Goal: Task Accomplishment & Management: Use online tool/utility

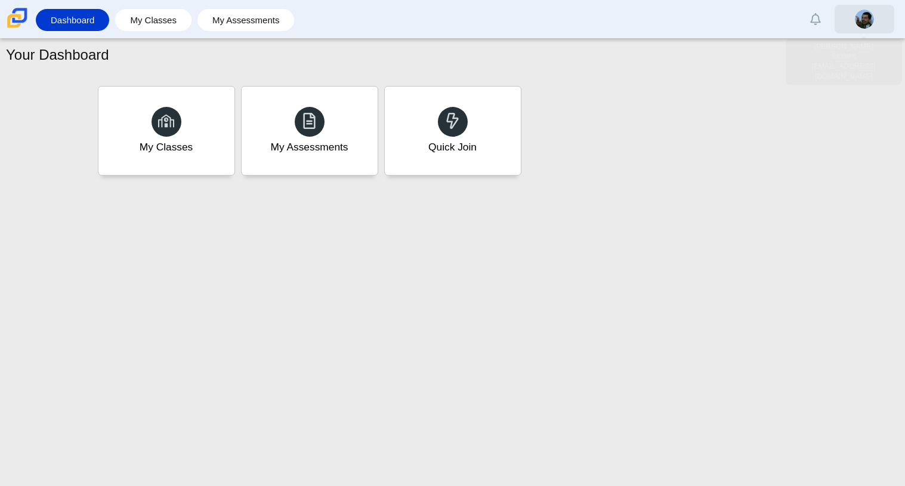
click at [858, 20] on img at bounding box center [864, 19] width 19 height 19
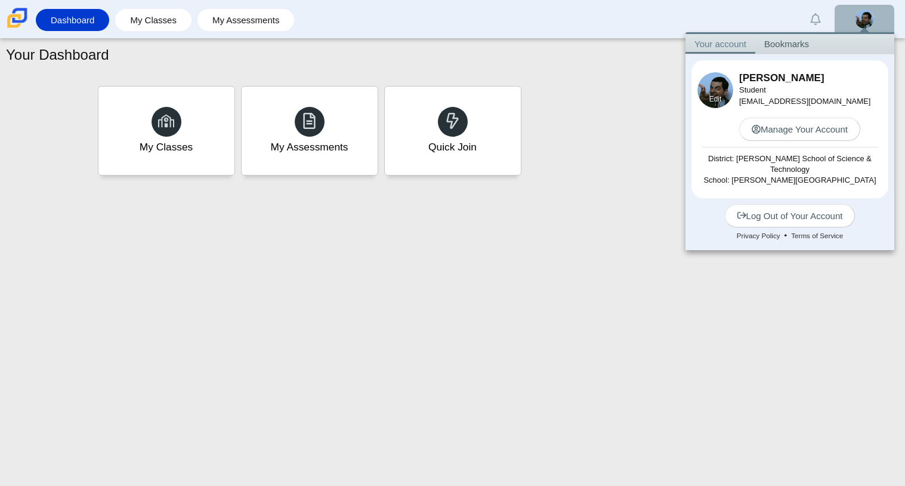
click at [712, 94] on link "Edit" at bounding box center [715, 99] width 13 height 10
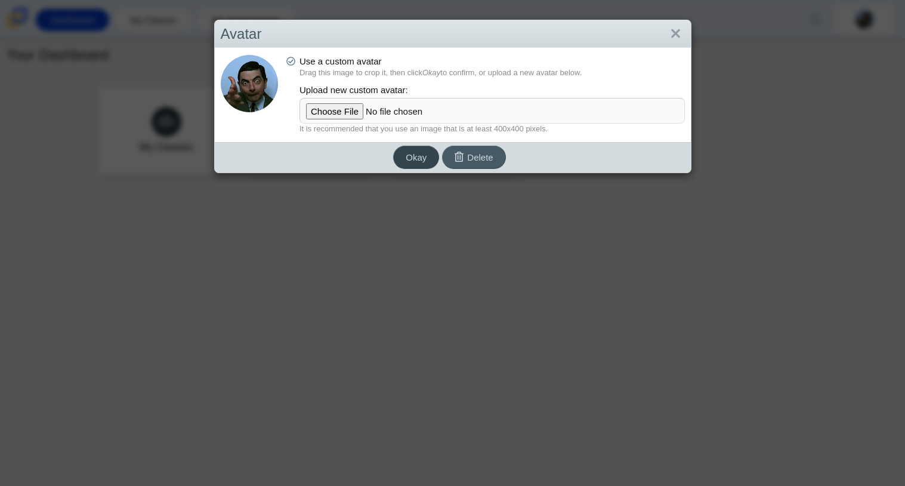
click at [405, 155] on button "Okay" at bounding box center [416, 157] width 46 height 23
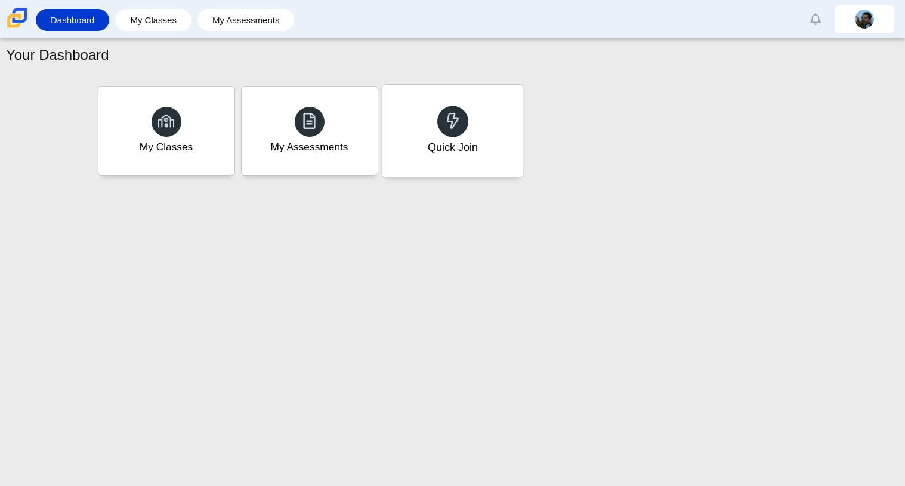
click at [425, 100] on div "Quick Join" at bounding box center [452, 131] width 141 height 92
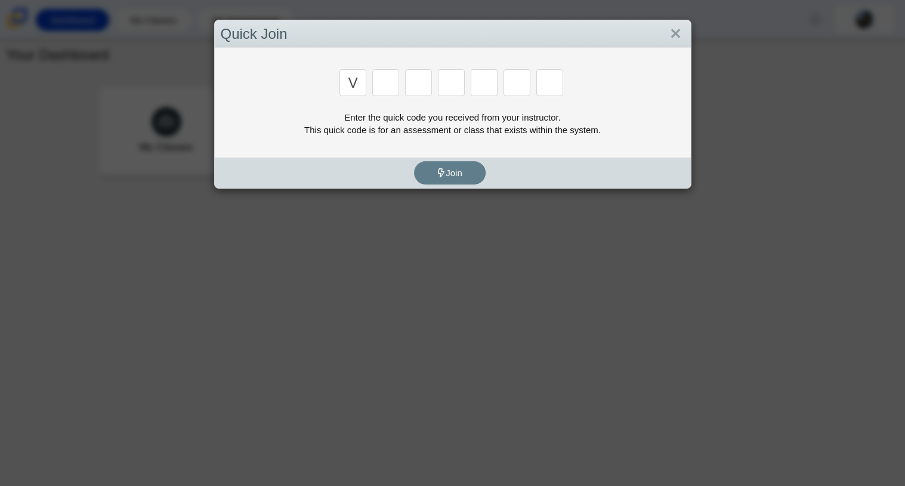
type input "v"
type input "c"
type input "x"
type input "h"
type input "9"
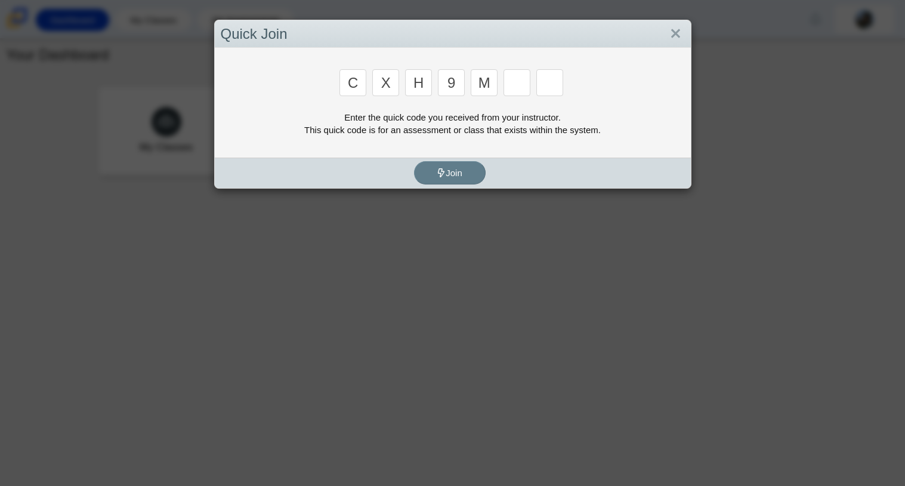
type input "m"
type input "e"
type input "2"
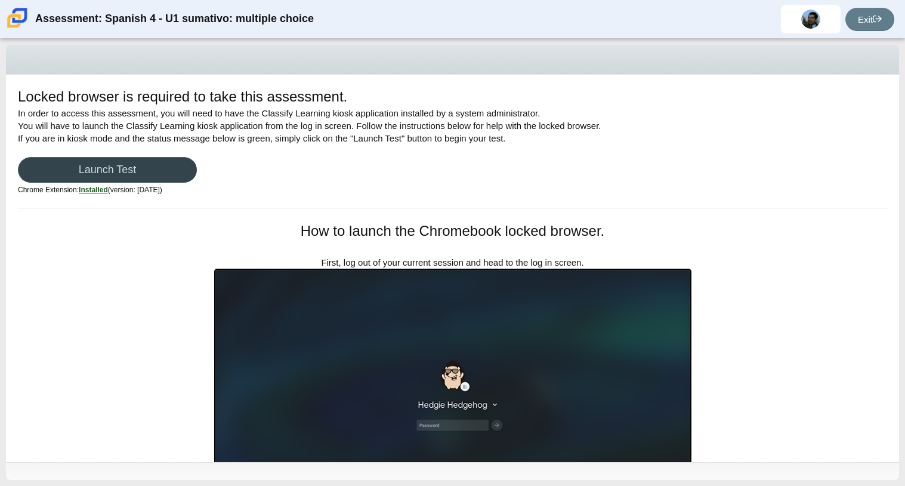
click at [128, 165] on link "Launch Test" at bounding box center [107, 170] width 179 height 26
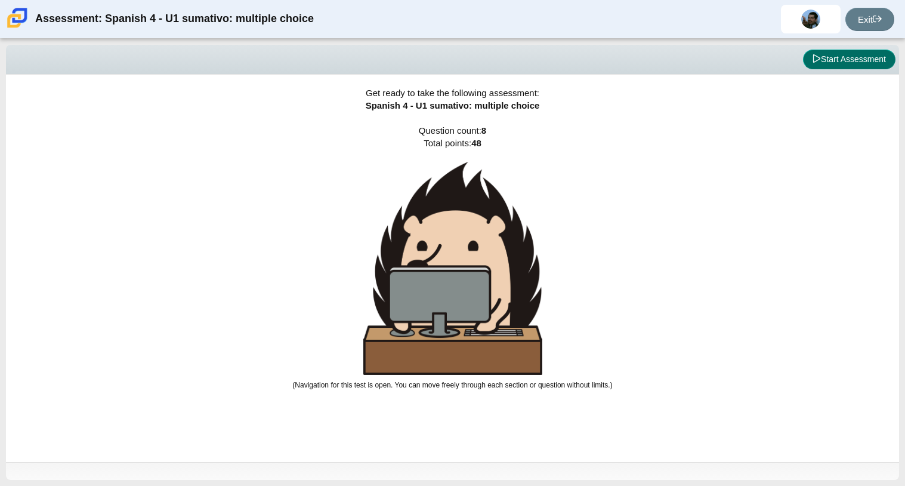
click at [877, 57] on button "Start Assessment" at bounding box center [849, 60] width 92 height 20
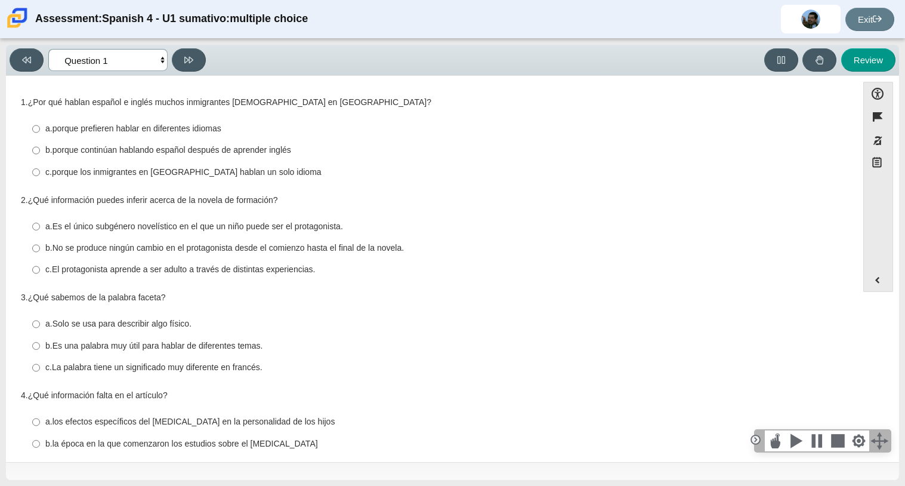
click at [149, 52] on select "Comprensión auditiva Question 1 Question 2 Question 3 Comprensión de lectura Qu…" at bounding box center [107, 60] width 119 height 22
click at [48, 49] on select "Comprensión auditiva Question 1 Question 2 Question 3 Comprensión de lectura Qu…" at bounding box center [107, 60] width 119 height 22
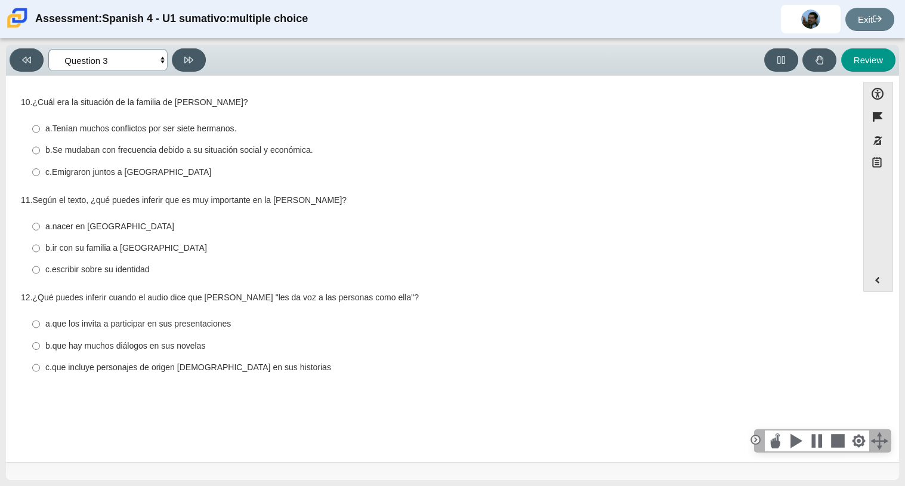
click at [122, 54] on select "Comprensión auditiva Question 1 Question 2 Question 3 Comprensión de lectura Qu…" at bounding box center [107, 60] width 119 height 22
click at [48, 49] on select "Comprensión auditiva Question 1 Question 2 Question 3 Comprensión de lectura Qu…" at bounding box center [107, 60] width 119 height 22
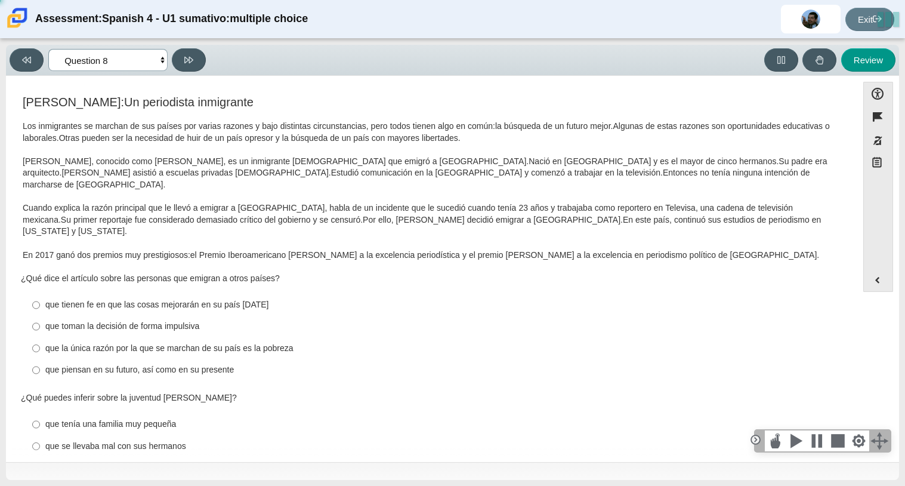
click at [122, 63] on select "Comprensión auditiva Question 1 Question 2 Question 3 Comprensión de lectura Qu…" at bounding box center [107, 60] width 119 height 22
click at [48, 49] on select "Comprensión auditiva Question 1 Question 2 Question 3 Comprensión de lectura Qu…" at bounding box center [107, 60] width 119 height 22
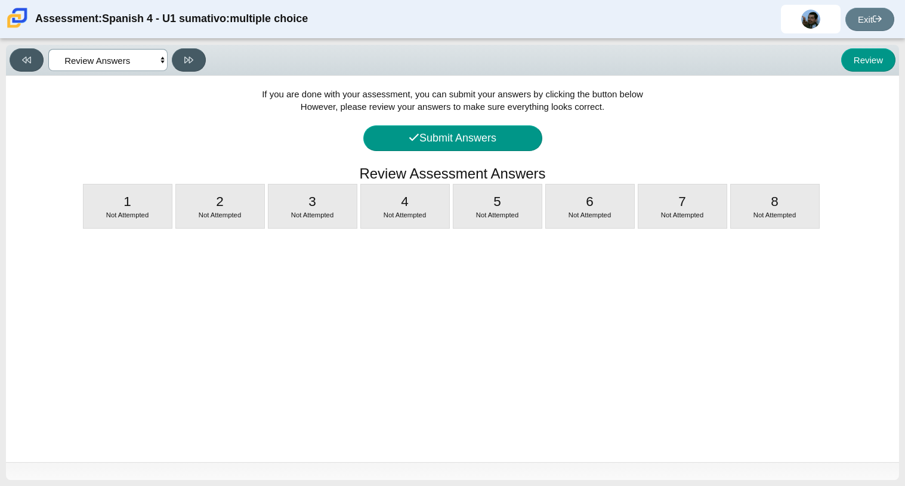
click at [130, 64] on select "Comprensión auditiva Question 1 Question 2 Question 3 Comprensión de lectura Qu…" at bounding box center [107, 60] width 119 height 22
click at [48, 49] on select "Comprensión auditiva Question 1 Question 2 Question 3 Comprensión de lectura Qu…" at bounding box center [107, 60] width 119 height 22
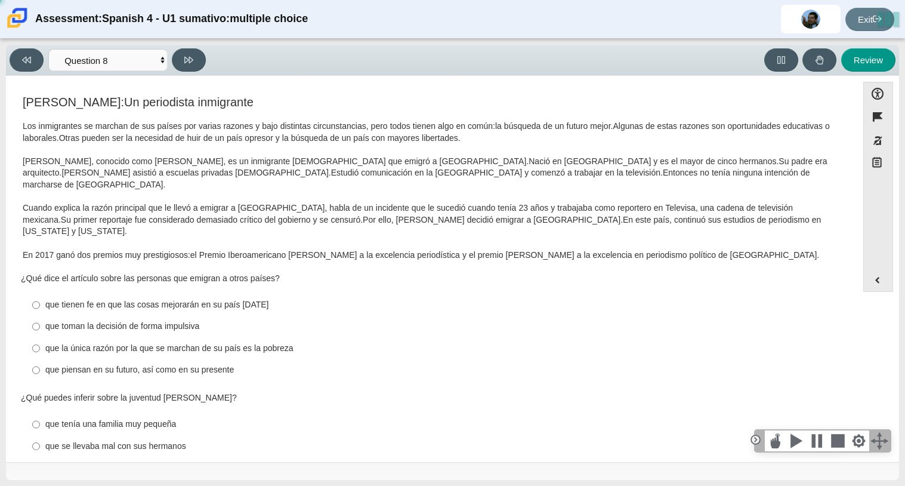
select select "a41de488-02ac-4dd5-a09b-0381ab625a77"
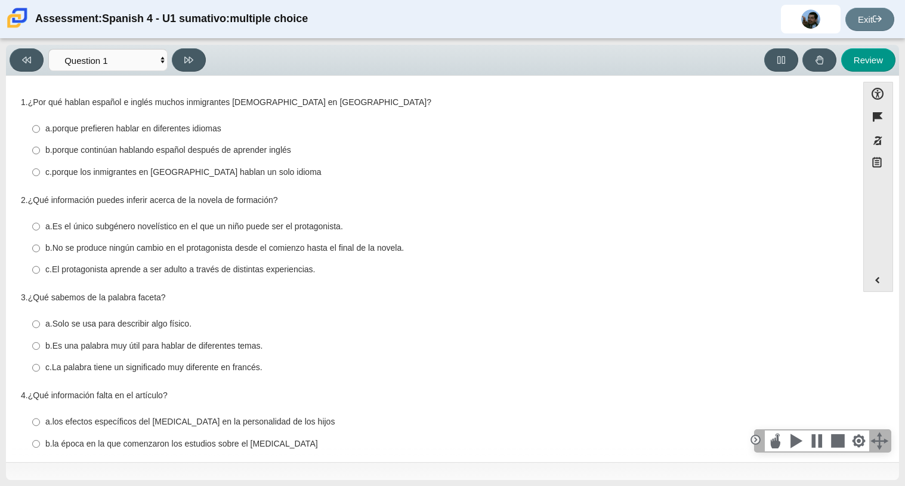
click at [756, 438] on div at bounding box center [755, 439] width 15 height 15
click at [613, 341] on div "b. Es una palabra muy útil para hablar de diferentes temas." at bounding box center [440, 346] width 791 height 12
click at [40, 341] on input "b. Es una palabra muy útil para hablar de diferentes temas. b. Es una palabra m…" at bounding box center [36, 345] width 8 height 21
radio input "true"
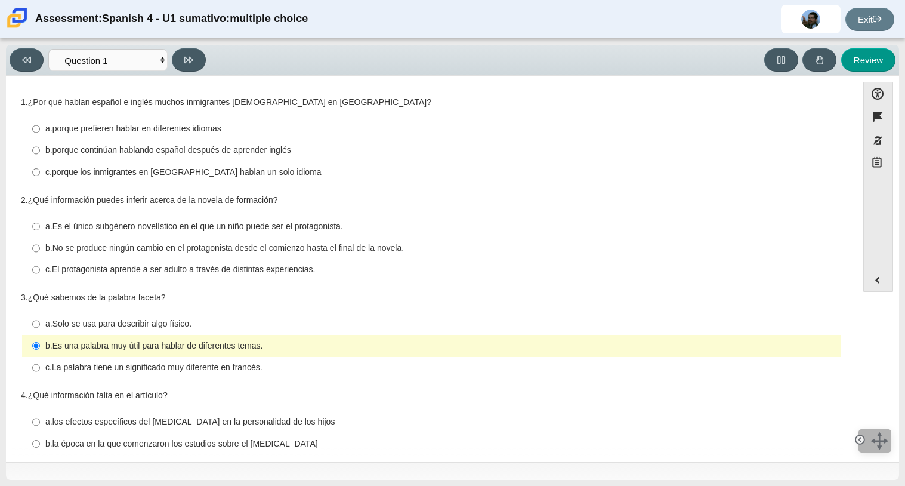
click at [106, 342] on thspan "Es una palabra muy útil para hablar de diferentes temas." at bounding box center [158, 345] width 211 height 11
click at [40, 342] on input "b. Es una palabra muy útil para hablar de diferentes temas. b. Es una palabra m…" at bounding box center [36, 345] width 8 height 21
click at [121, 63] on select "Comprensión auditiva Question 1 Question 2 Question 3 Comprensión de lectura Qu…" at bounding box center [107, 60] width 119 height 22
click at [48, 49] on select "Comprensión auditiva Question 1 Question 2 Question 3 Comprensión de lectura Qu…" at bounding box center [107, 60] width 119 height 22
click at [99, 152] on thspan "porque continúan hablando español después de aprender inglés" at bounding box center [172, 149] width 239 height 11
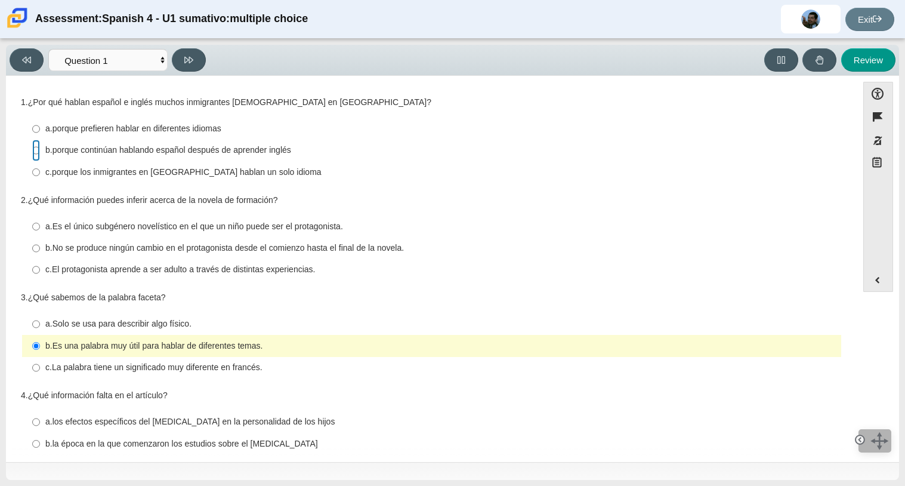
click at [40, 152] on input "b. porque continúan hablando español después de aprender inglés b. porque conti…" at bounding box center [36, 150] width 8 height 21
radio input "true"
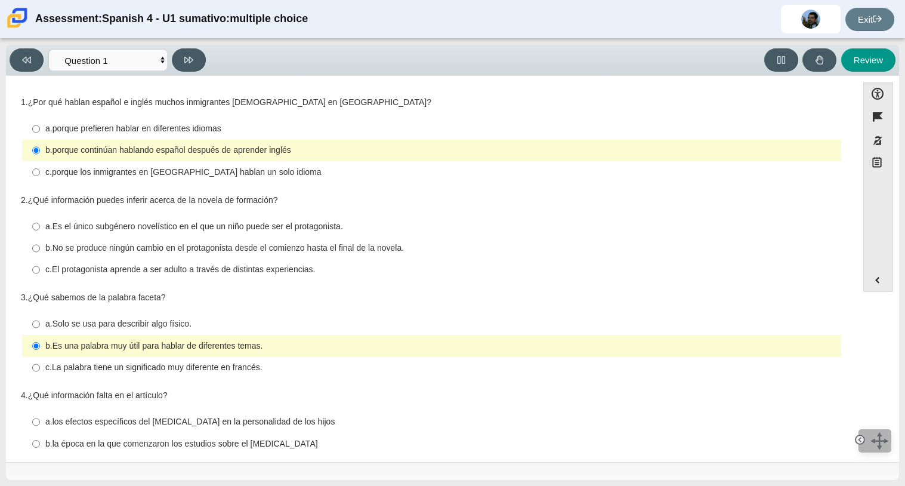
click at [106, 172] on thspan "porque los inmigrantes en [GEOGRAPHIC_DATA] hablan un solo idioma" at bounding box center [187, 171] width 270 height 11
click at [40, 172] on input "c. porque los inmigrantes en [GEOGRAPHIC_DATA] hablan un solo idioma c. porque …" at bounding box center [36, 171] width 8 height 21
radio input "true"
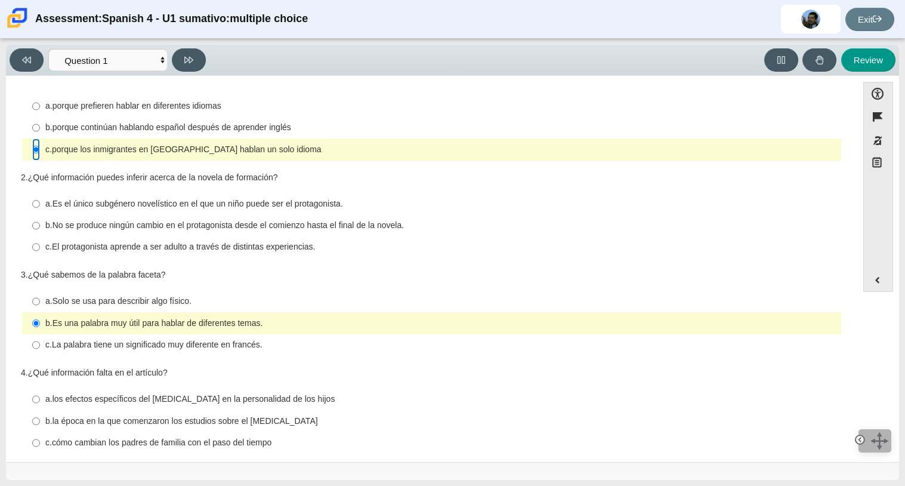
scroll to position [29, 0]
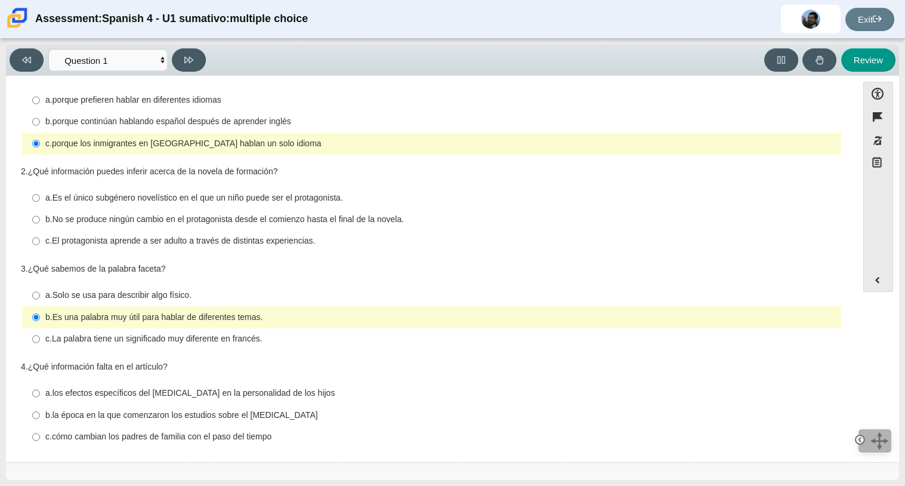
click at [146, 245] on thspan "El protagonista aprende a ser adulto a través de distintas experiencias." at bounding box center [184, 240] width 264 height 11
click at [40, 245] on input "c. El protagonista aprende a ser adulto a través de distintas experiencias. c. …" at bounding box center [36, 240] width 8 height 21
radio input "true"
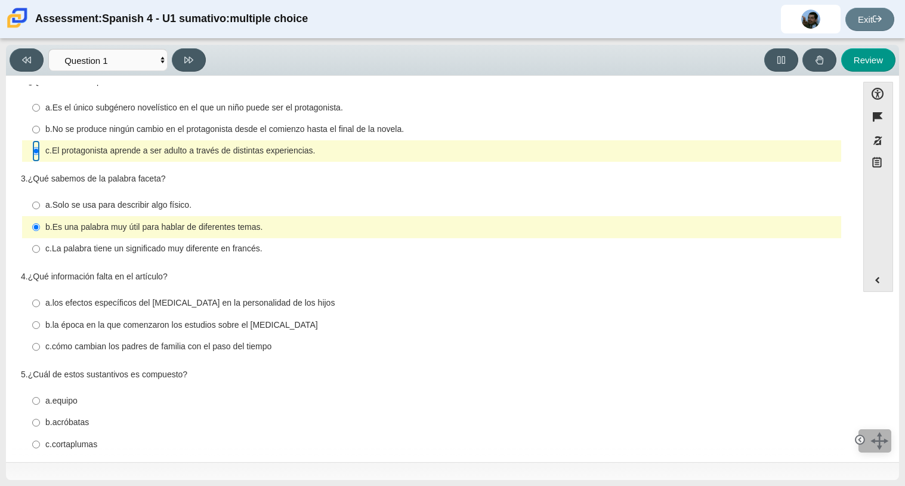
scroll to position [121, 0]
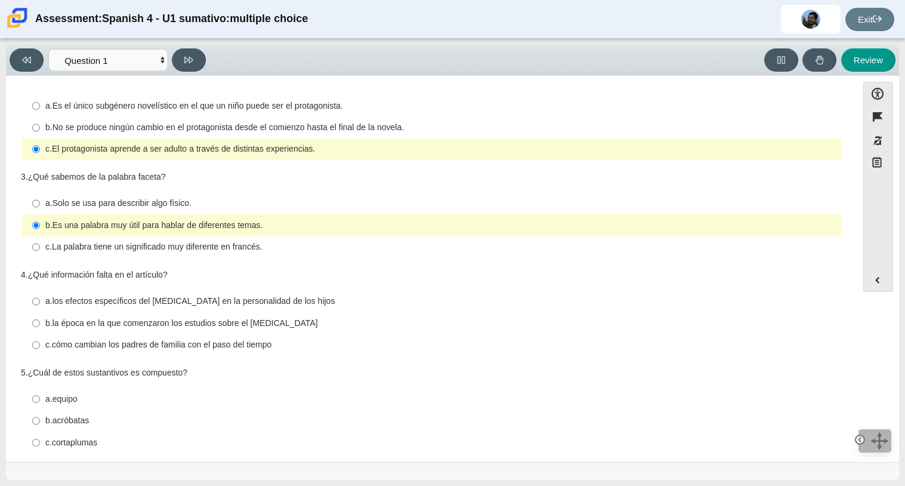
click at [186, 204] on thspan "Solo se usa para describir algo físico." at bounding box center [122, 202] width 139 height 11
click at [40, 204] on input "a. Solo se usa para describir algo físico. a. Solo se usa para describir algo f…" at bounding box center [36, 203] width 8 height 21
radio input "true"
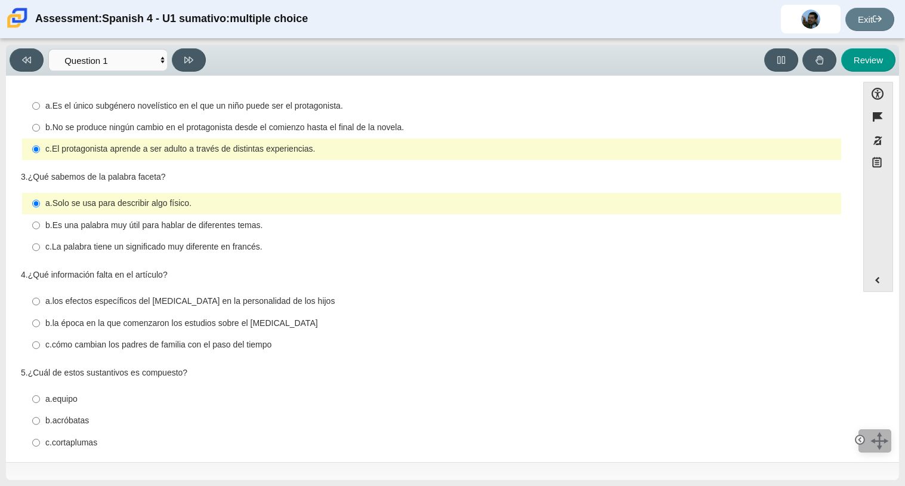
click at [106, 224] on thspan "Es una palabra muy útil para hablar de diferentes temas." at bounding box center [158, 225] width 211 height 11
click at [40, 224] on input "b. Es una palabra muy útil para hablar de diferentes temas. b. Es una palabra m…" at bounding box center [36, 224] width 8 height 21
radio input "true"
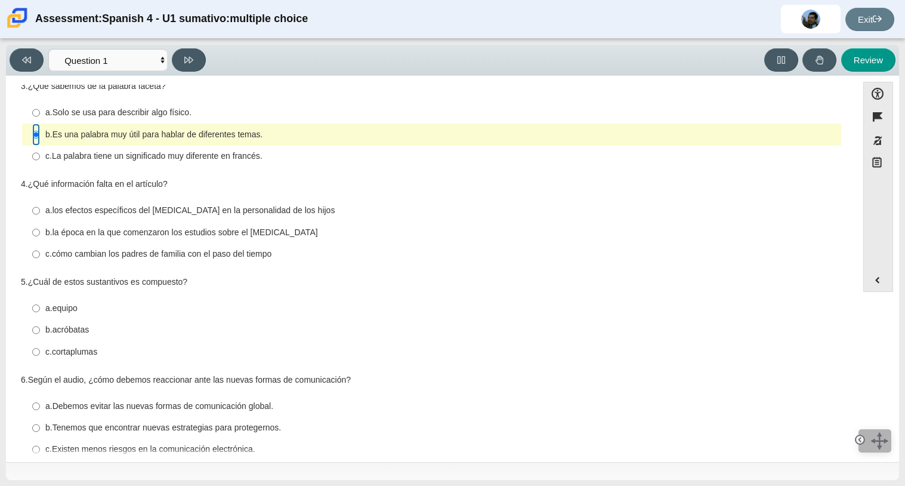
scroll to position [233, 0]
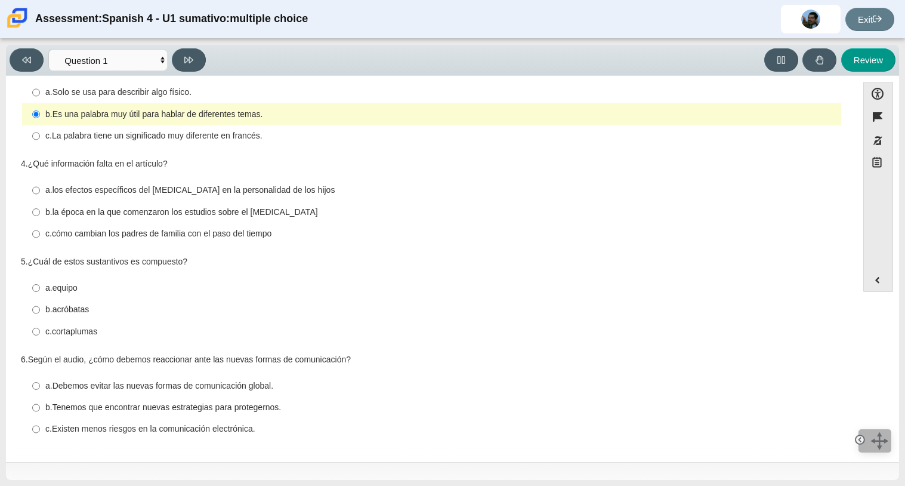
click at [184, 192] on thspan "los efectos específicos del [MEDICAL_DATA] en la personalidad de los hijos" at bounding box center [194, 189] width 283 height 11
click at [40, 192] on input "a. los efectos específicos del [MEDICAL_DATA] en la personalidad de los hijos a…" at bounding box center [36, 190] width 8 height 21
radio input "true"
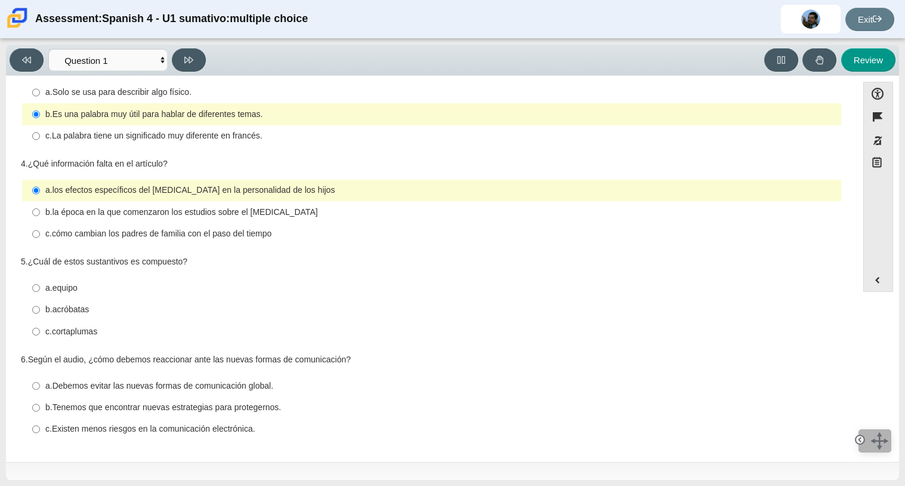
click at [76, 329] on thspan "cortaplumas" at bounding box center [74, 331] width 45 height 11
click at [40, 329] on input "c. cortaplumas c. cortaplumas" at bounding box center [36, 330] width 8 height 21
radio input "true"
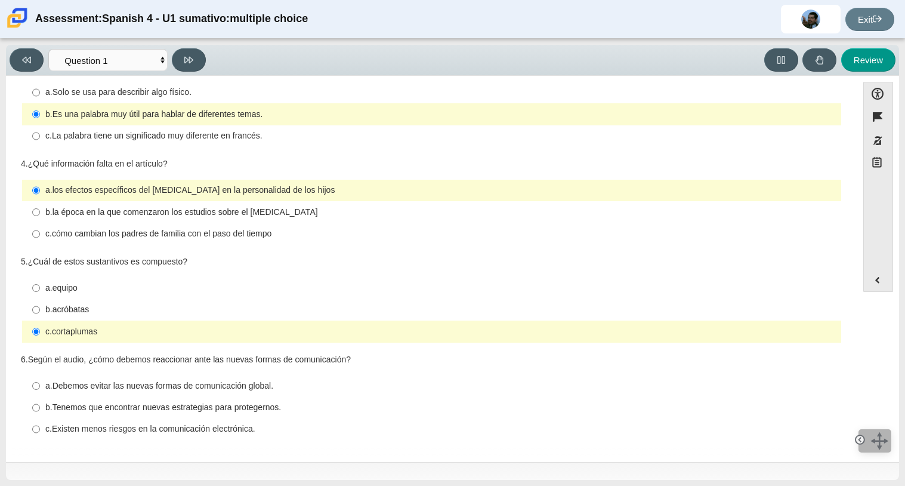
click at [158, 382] on thspan "Debemos evitar las nuevas formas de comunicación global." at bounding box center [163, 385] width 221 height 11
click at [40, 382] on input "a. Debemos evitar las nuevas formas de comunicación global. a. Debemos evitar l…" at bounding box center [36, 385] width 8 height 21
radio input "true"
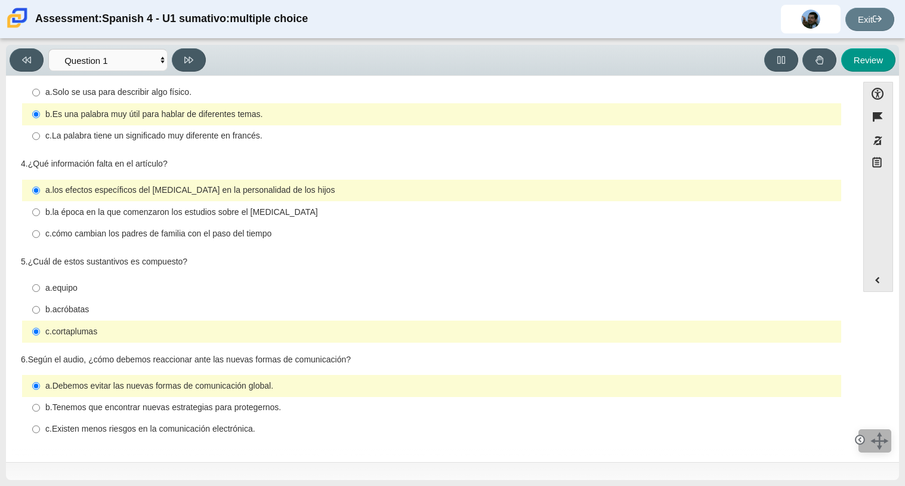
click at [148, 407] on thspan "Tenemos que encontrar nuevas estrategias para protegernos." at bounding box center [167, 407] width 229 height 11
click at [40, 407] on input "b. Tenemos que encontrar nuevas estrategias para protegernos. b. Tenemos que en…" at bounding box center [36, 407] width 8 height 21
radio input "true"
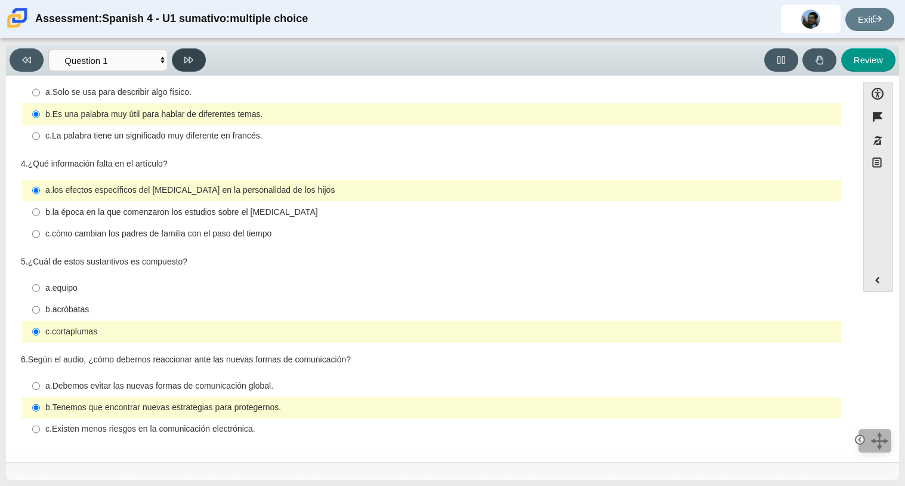
click at [181, 55] on button at bounding box center [189, 59] width 34 height 23
select select "f076714a-6747-478e-936f-d582d2f603d1"
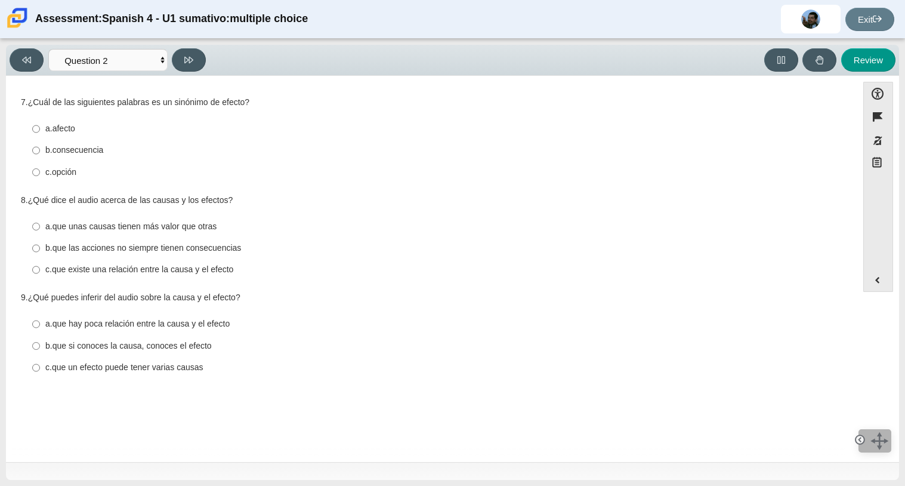
click at [61, 134] on div "a. afecto" at bounding box center [440, 129] width 791 height 12
click at [40, 134] on input "a. afecto a. afecto" at bounding box center [36, 128] width 8 height 21
radio input "true"
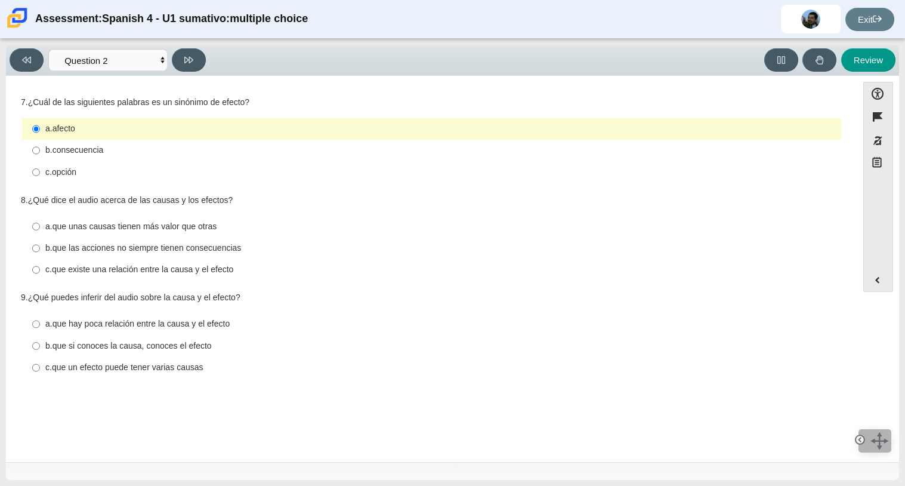
click at [113, 270] on thspan "que existe una relación entre la causa y el efecto" at bounding box center [143, 269] width 182 height 11
click at [40, 270] on input "c. que existe una relación entre la causa y el efecto c. que existe una relació…" at bounding box center [36, 269] width 8 height 21
radio input "true"
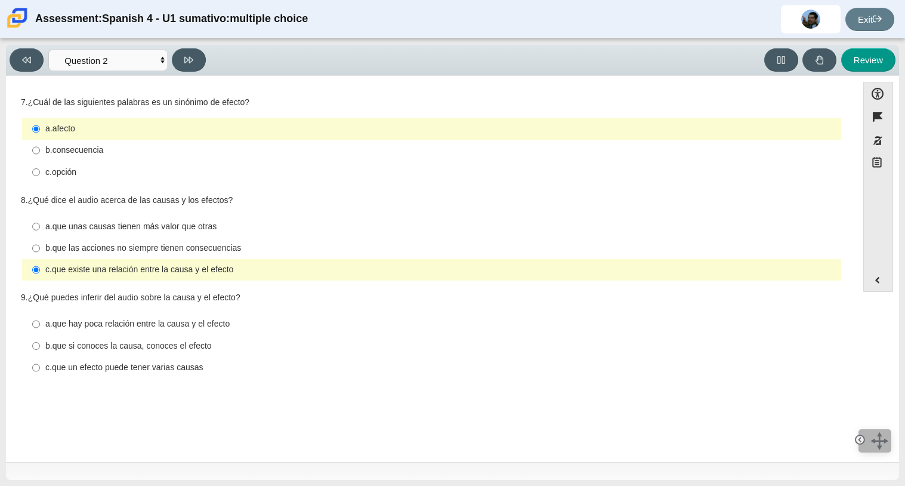
click at [110, 326] on thspan "que hay poca relación entre la causa y el efecto" at bounding box center [142, 323] width 178 height 11
click at [40, 326] on input "a. que hay poca relación entre la causa y el efecto a. que hay poca relación en…" at bounding box center [36, 323] width 8 height 21
radio input "true"
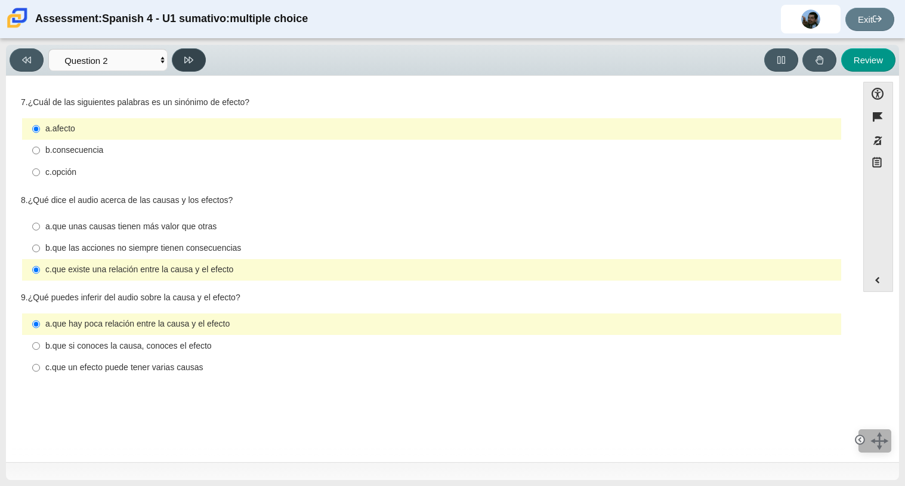
click at [186, 61] on icon at bounding box center [188, 60] width 9 height 7
select select "955d698b-f94a-4dc0-b255-03112f50ff9e"
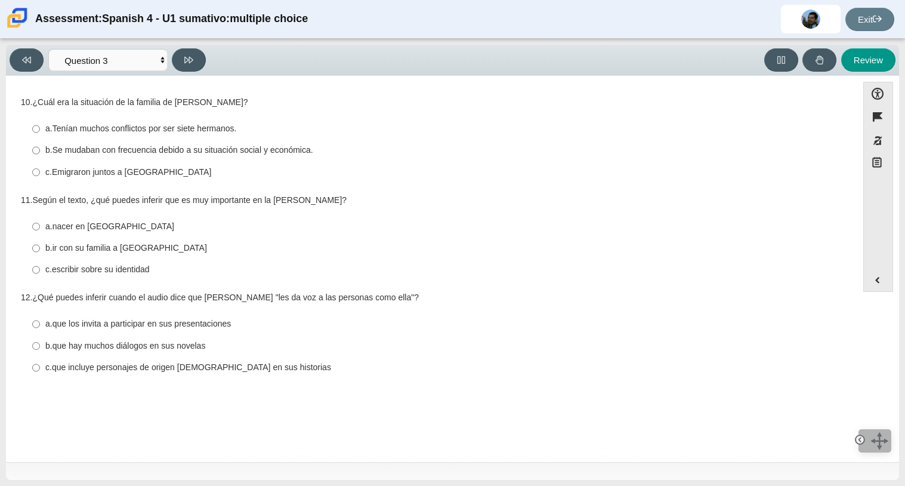
click at [57, 274] on thspan "escribir sobre su identidad" at bounding box center [101, 269] width 98 height 11
click at [40, 275] on input "c. escribir sobre su identidad c. escribir sobre su identidad" at bounding box center [36, 269] width 8 height 21
radio input "true"
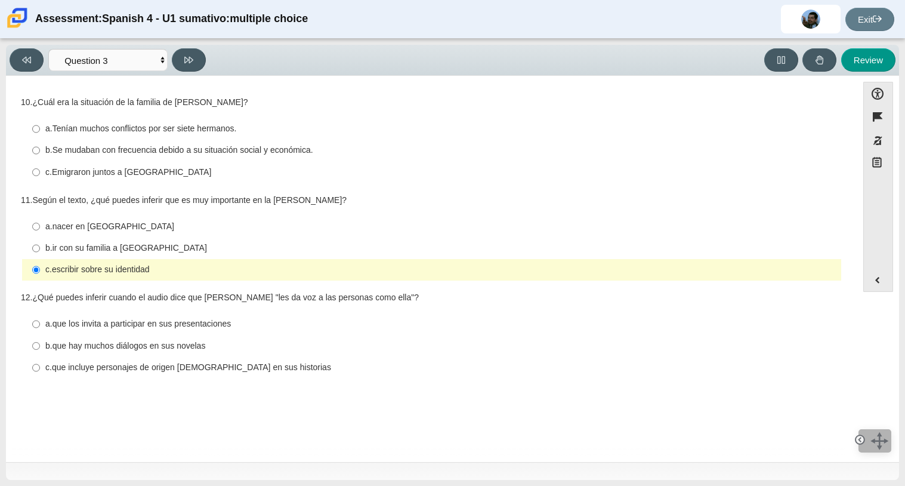
click at [128, 152] on thspan "Se mudaban con frecuencia debido a su situación social y económica." at bounding box center [183, 149] width 261 height 11
click at [40, 152] on input "b. Se mudaban con frecuencia debido a su situación social y económica. b. Se mu…" at bounding box center [36, 150] width 8 height 21
radio input "true"
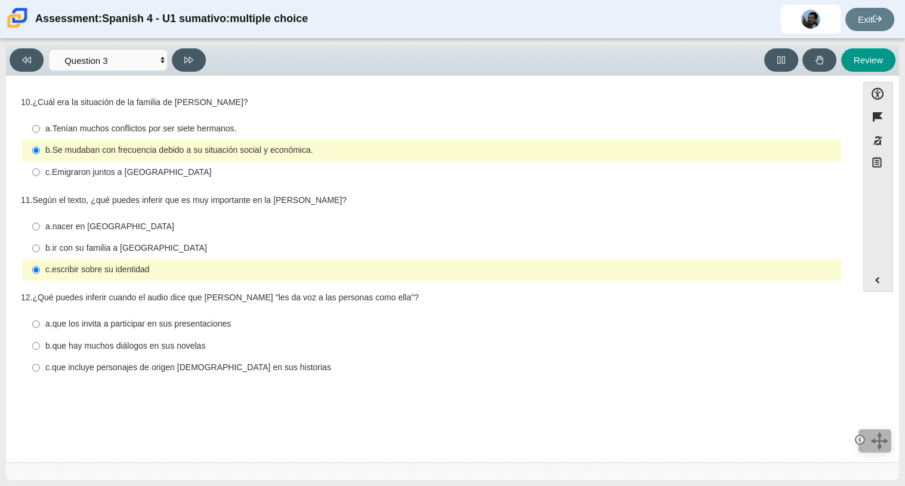
click at [107, 345] on thspan "que hay muchos diálogos en sus novelas" at bounding box center [129, 345] width 153 height 11
click at [40, 345] on input "b. que hay muchos diálogos en sus novelas b. que hay muchos diálogos en sus nov…" at bounding box center [36, 345] width 8 height 21
radio input "true"
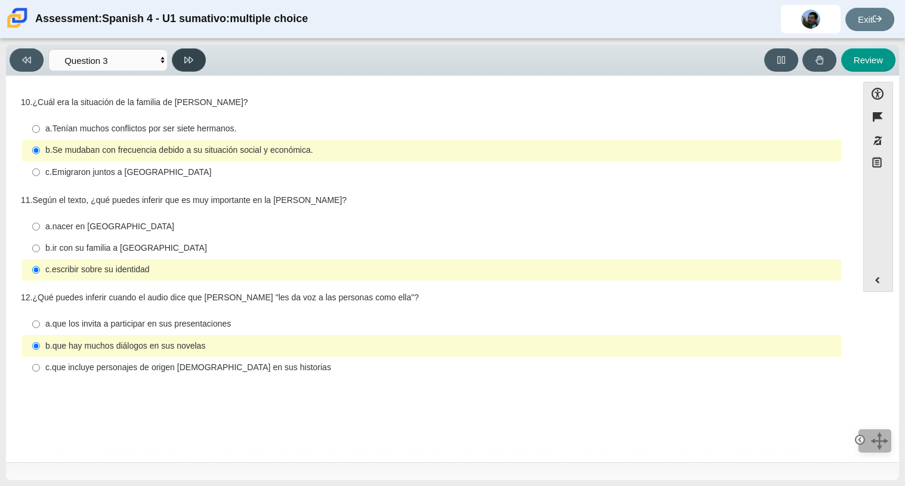
click at [186, 57] on icon at bounding box center [188, 59] width 9 height 9
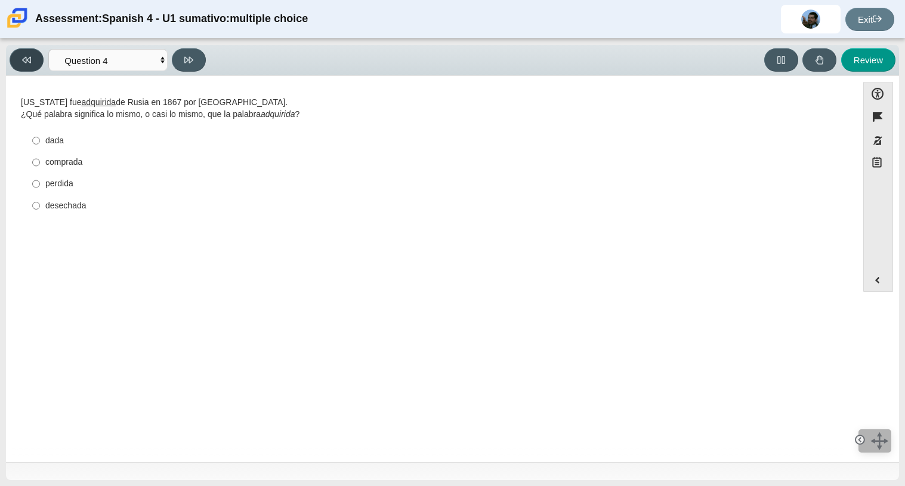
click at [21, 59] on button at bounding box center [27, 59] width 34 height 23
select select "955d698b-f94a-4dc0-b255-03112f50ff9e"
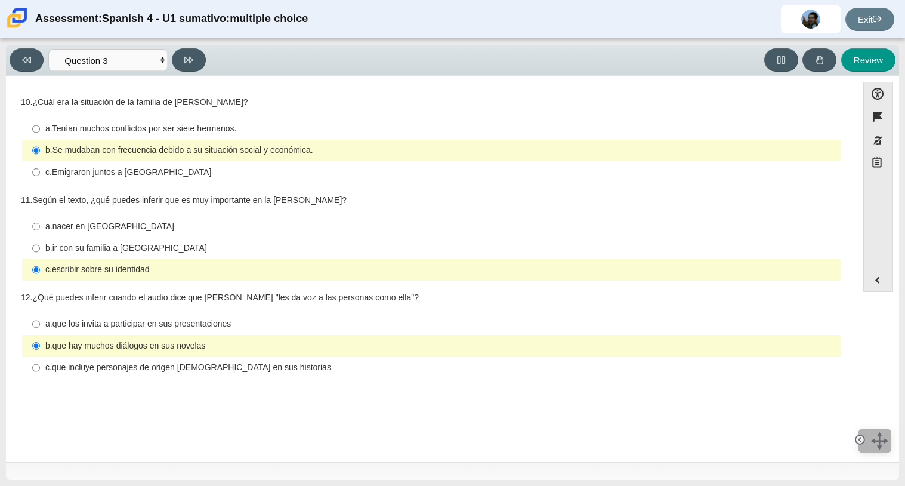
click at [117, 372] on thspan "que incluye personajes de origen [DEMOGRAPHIC_DATA] en sus historias" at bounding box center [191, 367] width 279 height 11
click at [40, 374] on input "c. que incluye personajes de origen [DEMOGRAPHIC_DATA] en sus historias c. que …" at bounding box center [36, 367] width 8 height 21
radio input "true"
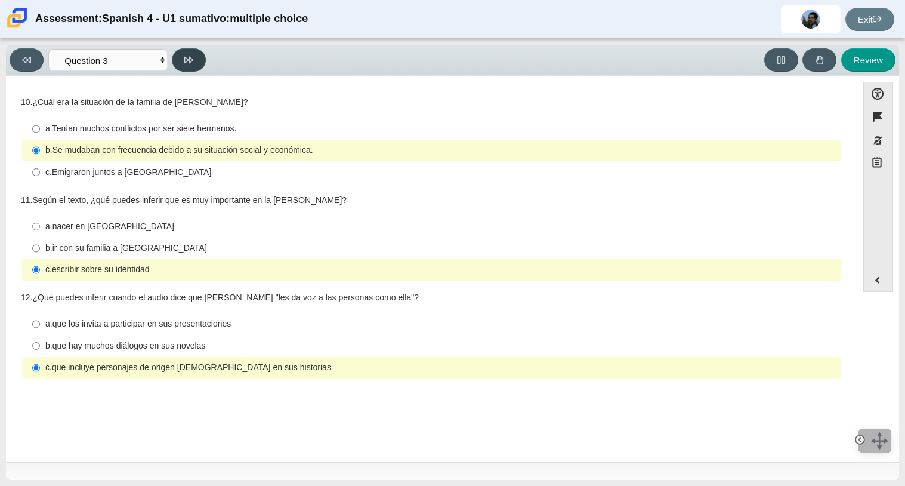
click at [189, 60] on icon at bounding box center [188, 59] width 9 height 9
select select "390cf710-00ed-41bc-9fa6-d48920198324"
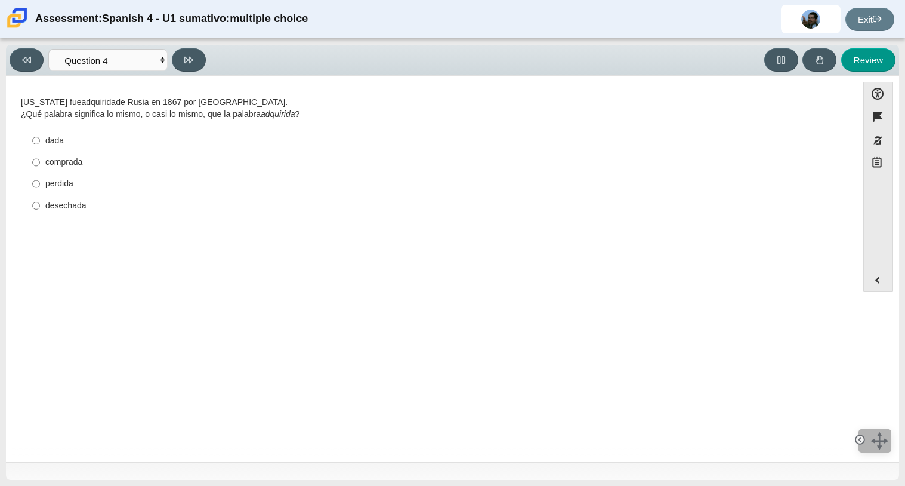
click at [87, 102] on u "adquirida" at bounding box center [99, 102] width 35 height 11
click at [84, 100] on u "adquirida" at bounding box center [99, 102] width 35 height 11
click at [53, 160] on div "comprada" at bounding box center [440, 162] width 791 height 12
click at [40, 160] on input "comprada comprada" at bounding box center [36, 162] width 8 height 21
radio input "true"
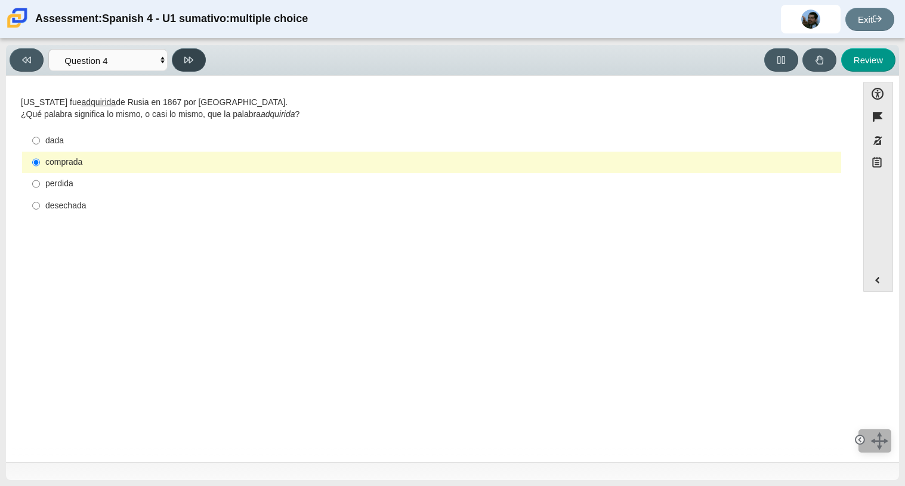
click at [184, 66] on button at bounding box center [189, 59] width 34 height 23
select select "de5bc71e-117a-4bdd-886d-d95d03d193af"
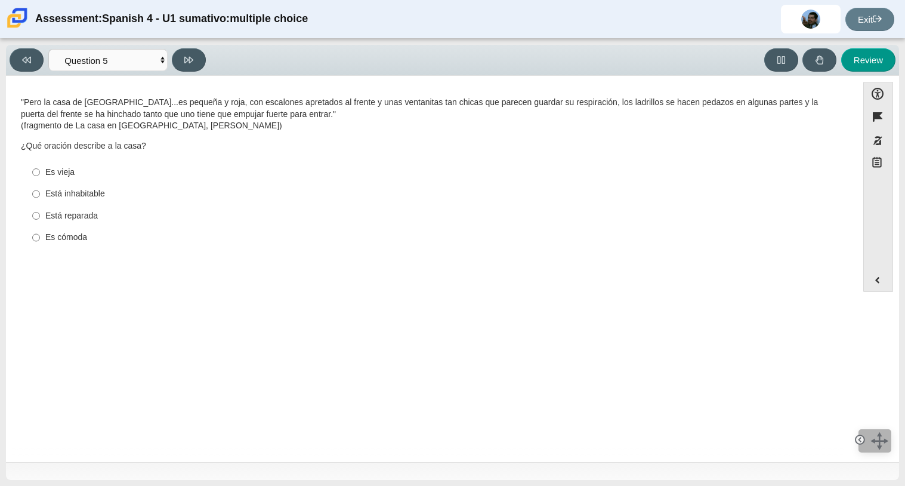
click at [76, 175] on div "Es vieja" at bounding box center [440, 172] width 791 height 12
click at [40, 175] on input "Es vieja Es vieja" at bounding box center [36, 171] width 8 height 21
radio input "true"
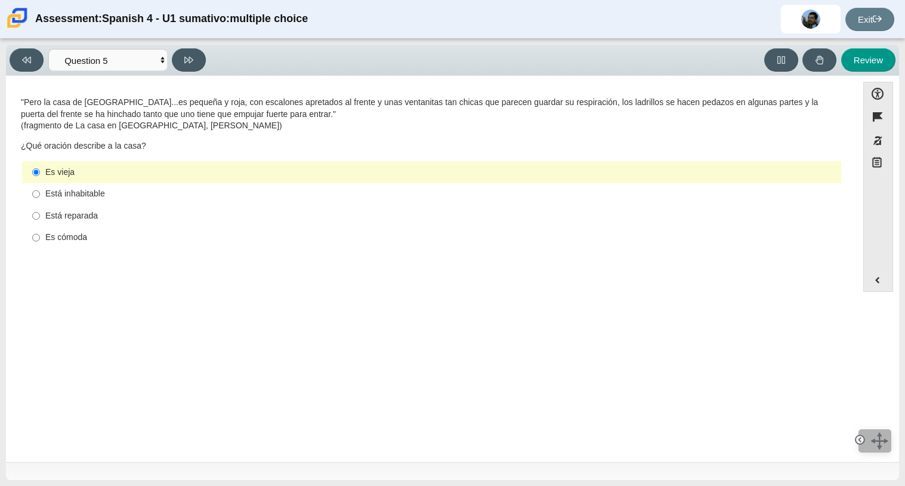
click at [61, 196] on div "Está inhabitable" at bounding box center [440, 194] width 791 height 12
click at [40, 196] on input "Está inhabitable Está inhabitable" at bounding box center [36, 193] width 8 height 21
radio input "true"
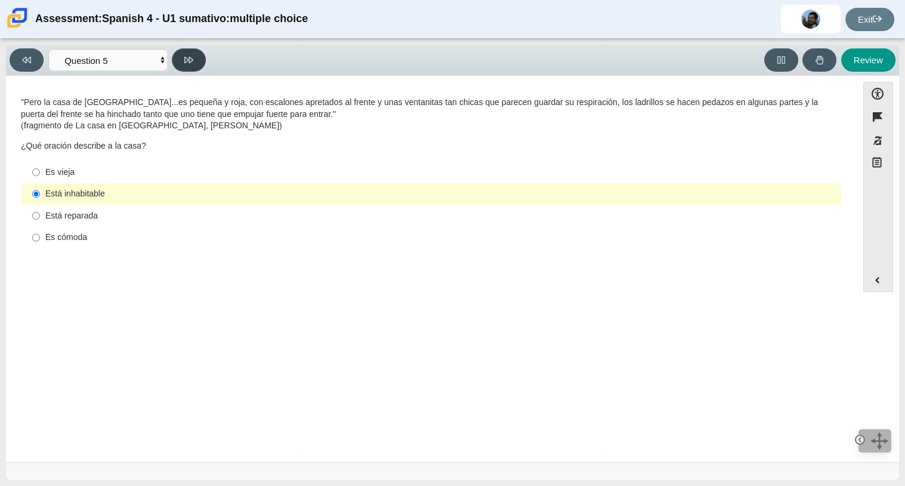
click at [194, 58] on button at bounding box center [189, 59] width 34 height 23
select select "ad9780d8-5edb-414e-87ea-0bcd5a75287a"
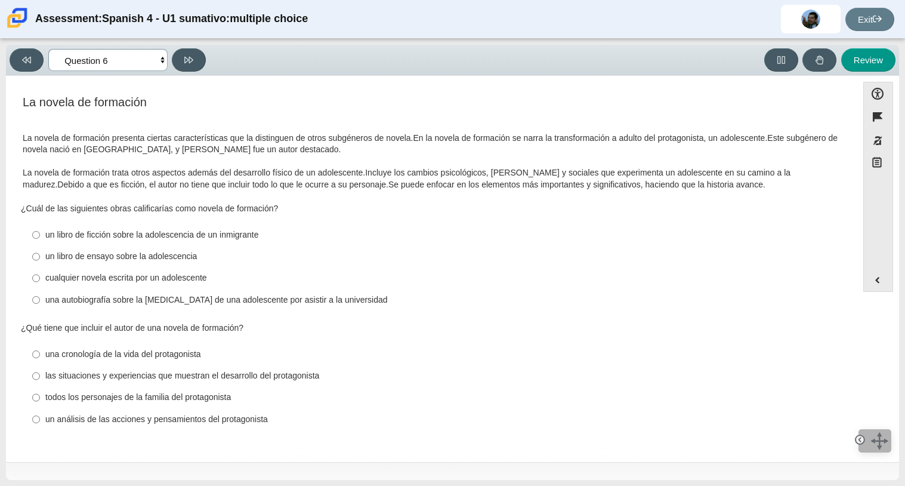
click at [140, 60] on select "Comprensión auditiva Question 1 Question 2 Question 3 Comprensión de lectura Qu…" at bounding box center [107, 60] width 119 height 22
click at [64, 257] on div "un libro de ensayo sobre la adolescencia" at bounding box center [440, 257] width 791 height 12
click at [40, 257] on input "un libro de ensayo sobre la adolescencia un libro de ensayo sobre la adolescenc…" at bounding box center [36, 256] width 8 height 21
radio input "true"
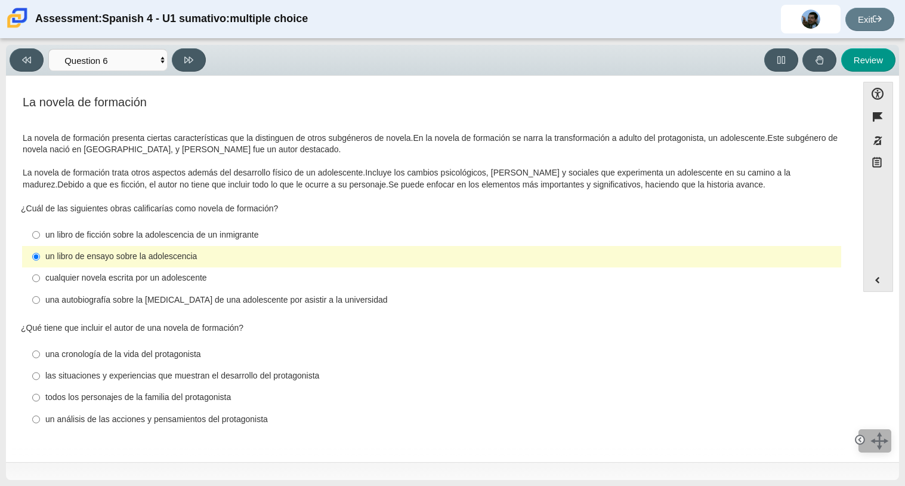
click at [282, 305] on div "una autobiografía sobre la [MEDICAL_DATA] de una adolescente por asistir a la u…" at bounding box center [440, 300] width 791 height 12
click at [40, 305] on input "una autobiografía sobre la [MEDICAL_DATA] de una adolescente por asistir a la u…" at bounding box center [36, 299] width 8 height 21
radio input "true"
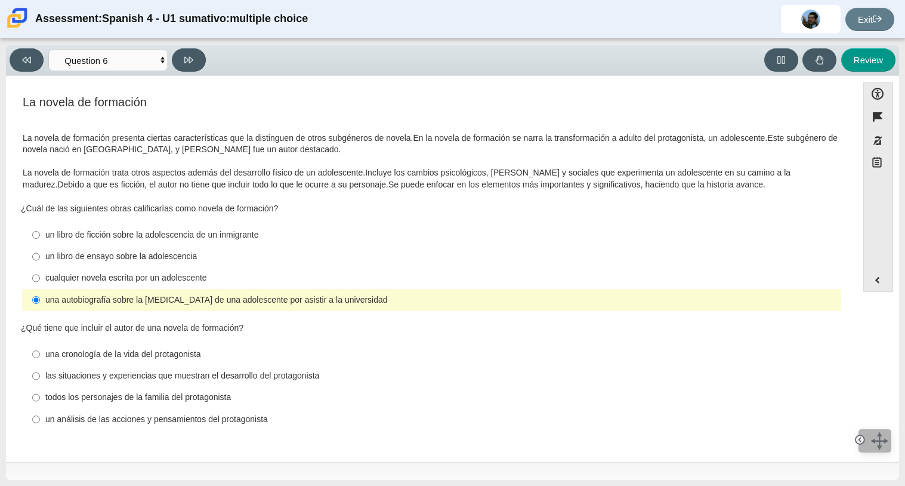
click at [89, 424] on div "un análisis de las acciones y pensamientos del protagonista" at bounding box center [440, 419] width 791 height 12
click at [40, 424] on input "un análisis de las acciones y pensamientos del protagonista un análisis de las …" at bounding box center [36, 418] width 8 height 21
radio input "true"
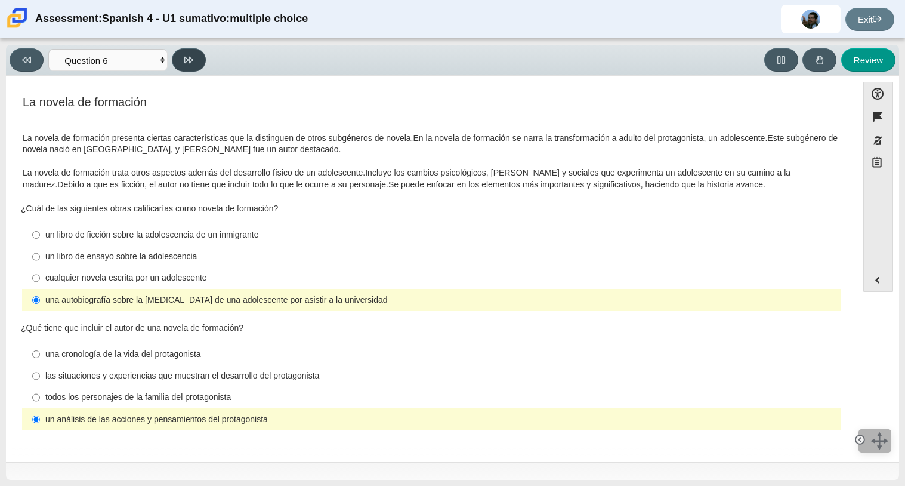
click at [180, 65] on button at bounding box center [189, 59] width 34 height 23
select select "6168cc92-63b6-45d3-a929-0b9cba560165"
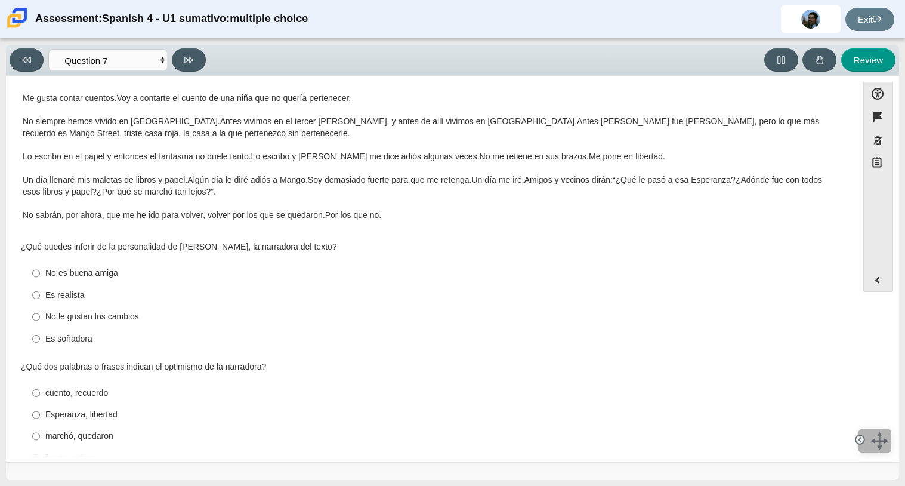
scroll to position [159, 0]
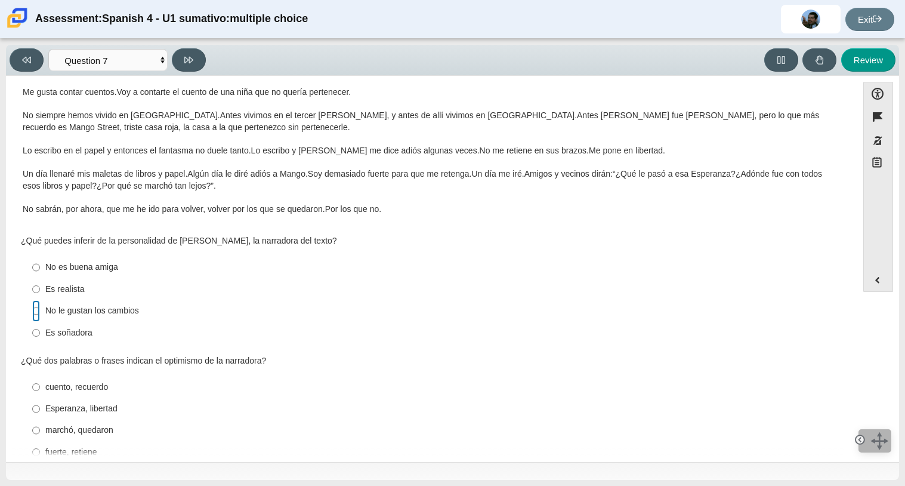
click at [36, 313] on input "No le gustan los cambios No le gustan los cambios" at bounding box center [36, 310] width 8 height 21
radio input "true"
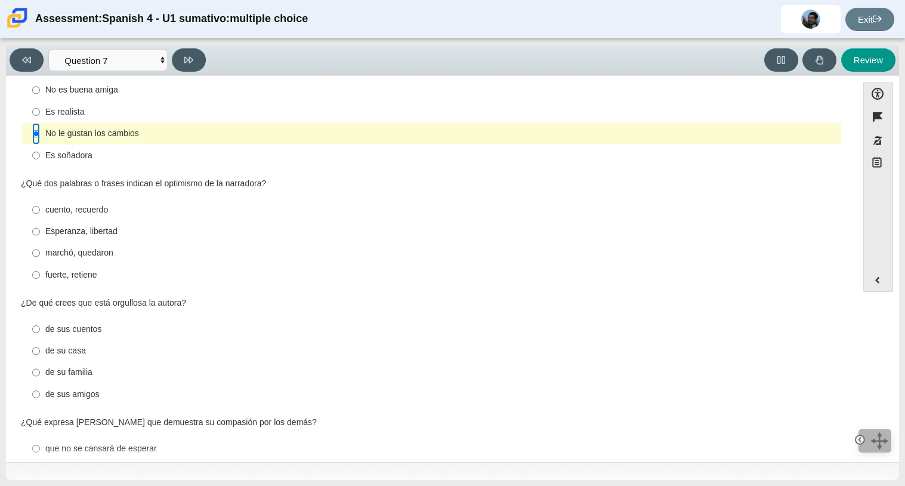
scroll to position [336, 0]
click at [72, 256] on div "marchó, quedaron" at bounding box center [440, 254] width 791 height 12
click at [40, 256] on input "marchó, quedaron marchó, quedaron" at bounding box center [36, 253] width 8 height 21
radio input "true"
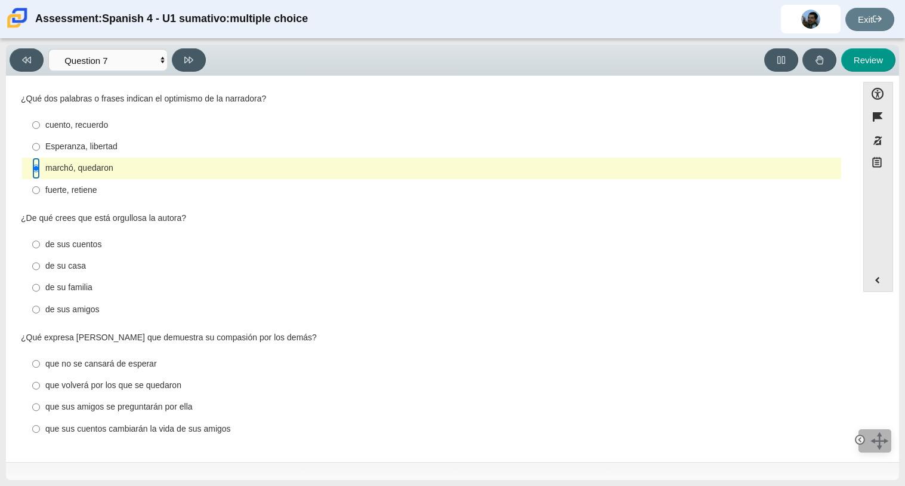
scroll to position [422, 0]
click at [57, 239] on div "de sus cuentos" at bounding box center [440, 245] width 791 height 12
click at [40, 239] on input "de sus cuentos de sus cuentos" at bounding box center [36, 243] width 8 height 21
radio input "true"
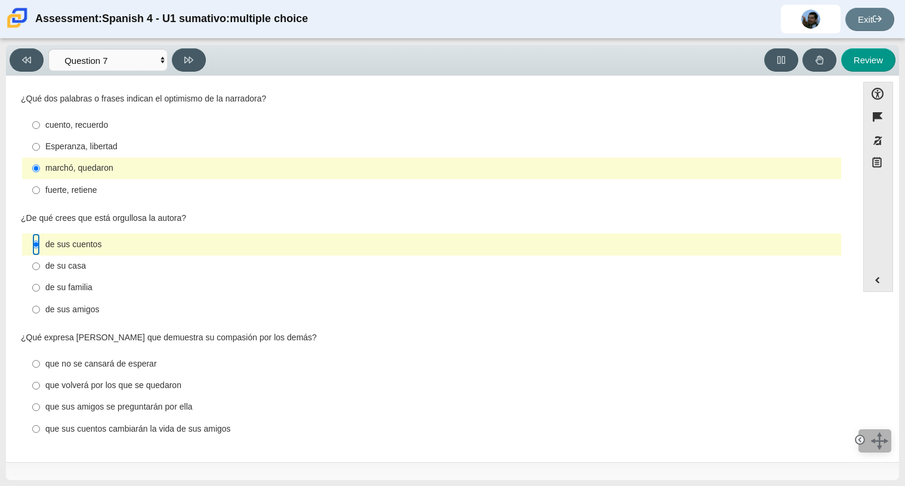
scroll to position [421, 0]
click at [82, 431] on div "que sus cuentos cambiarán la vida de sus amigos" at bounding box center [440, 430] width 791 height 12
click at [40, 431] on input "que sus cuentos cambiarán la vida de sus amigos que sus cuentos cambiarán la vi…" at bounding box center [36, 428] width 8 height 21
radio input "true"
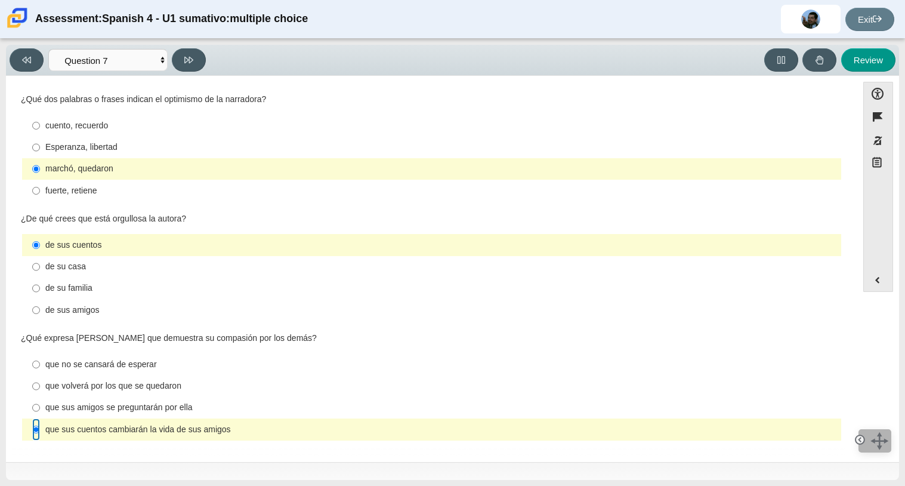
scroll to position [0, 0]
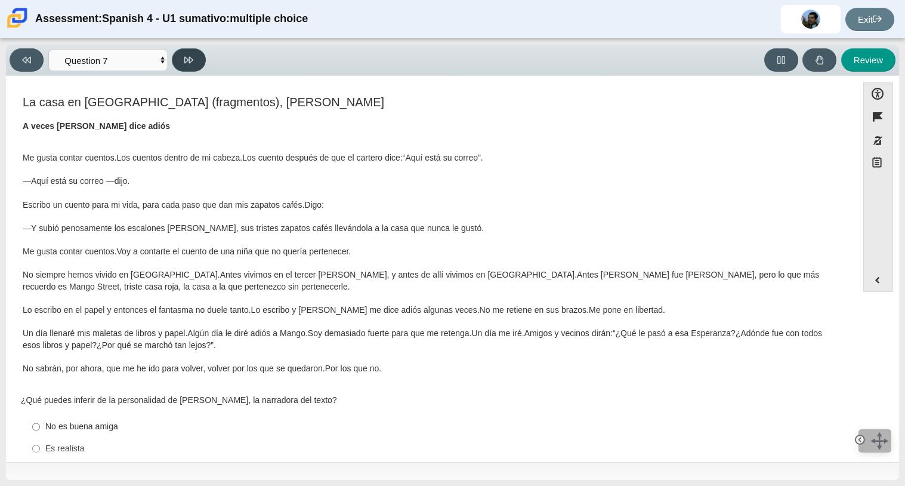
click at [179, 60] on button at bounding box center [189, 59] width 34 height 23
select select "98fe3b59-0d4b-482f-94e6-cc4dee5e60d3"
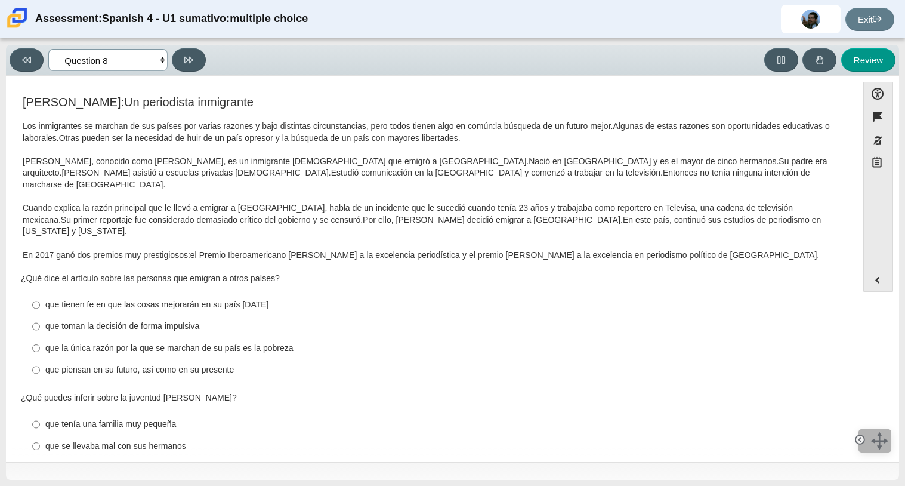
click at [152, 63] on select "Comprensión auditiva Question 1 Question 2 Question 3 Comprensión de lectura Qu…" at bounding box center [107, 60] width 119 height 22
click at [71, 299] on div "que tienen fe en que las cosas mejorarán en su país [DATE]" at bounding box center [440, 305] width 791 height 12
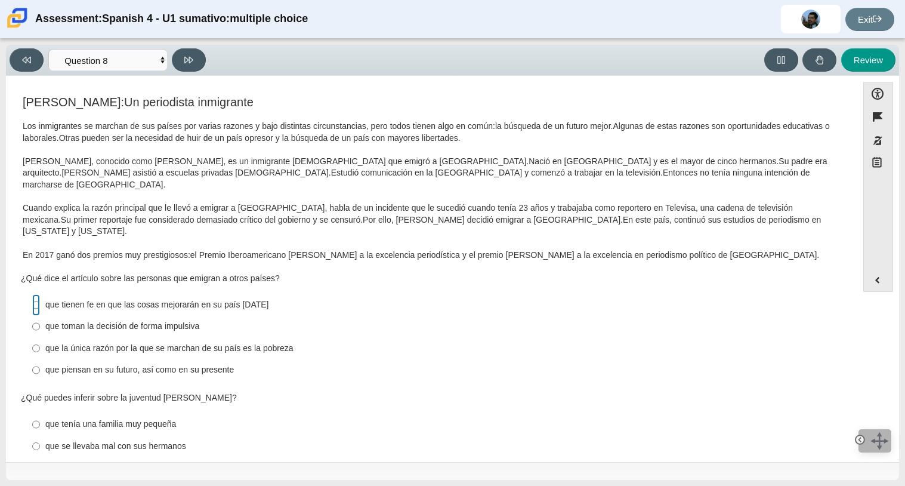
click at [40, 294] on input "que tienen [DEMOGRAPHIC_DATA] en que las cosas mejorarán en su país [DATE] que …" at bounding box center [36, 304] width 8 height 21
radio input "true"
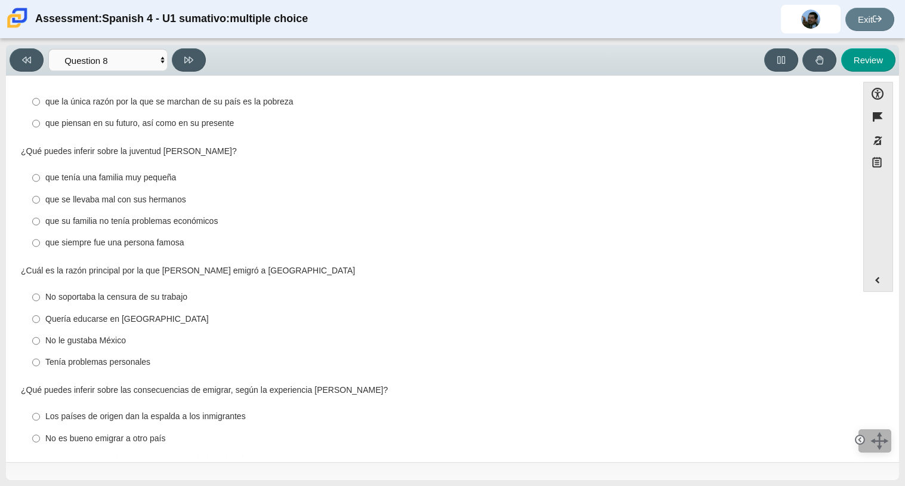
scroll to position [277, 0]
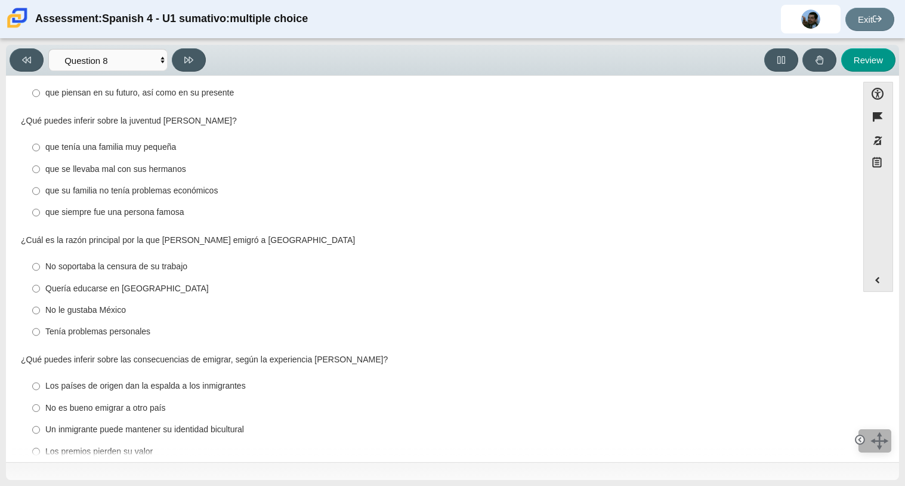
click at [189, 185] on div "que su familia no tenía problemas económicos" at bounding box center [440, 191] width 791 height 12
click at [40, 180] on input "que su familia no tenía problemas económicos que su familia no tenía problemas …" at bounding box center [36, 190] width 8 height 21
radio input "true"
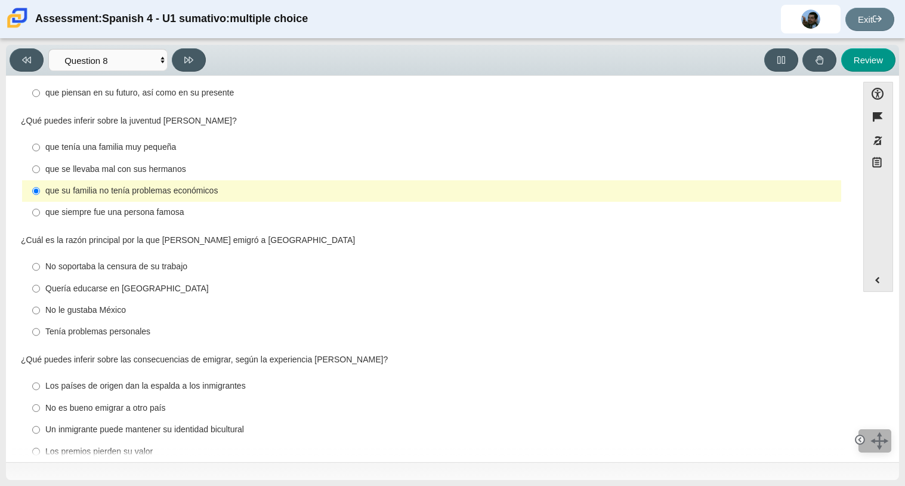
click at [86, 283] on div "Quería educarse en [GEOGRAPHIC_DATA]" at bounding box center [440, 289] width 791 height 12
click at [40, 277] on input "Quería educarse en [GEOGRAPHIC_DATA] Quería educarse en [GEOGRAPHIC_DATA]" at bounding box center [36, 287] width 8 height 21
radio input "true"
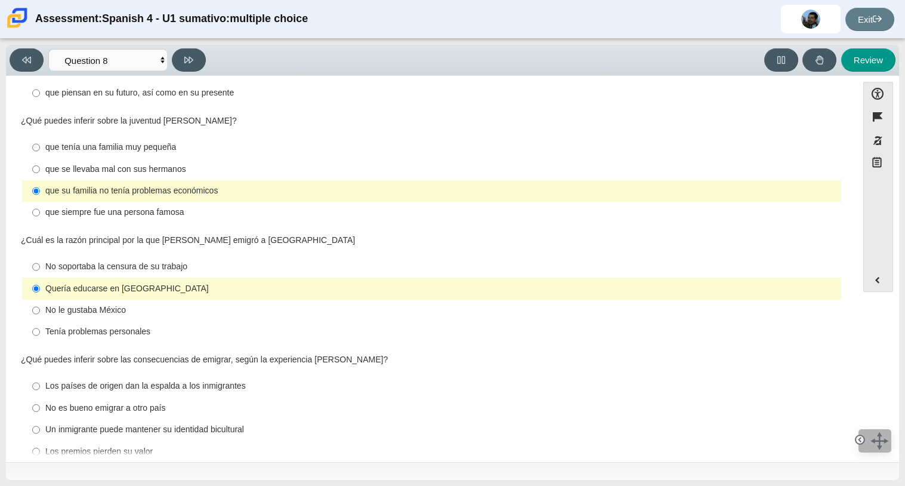
click at [70, 424] on div "Un inmigrante puede mantener su identidad bicultural" at bounding box center [440, 430] width 791 height 12
click at [40, 419] on input "Un inmigrante puede mantener su identidad bicultural Un inmigrante puede manten…" at bounding box center [36, 429] width 8 height 21
radio input "true"
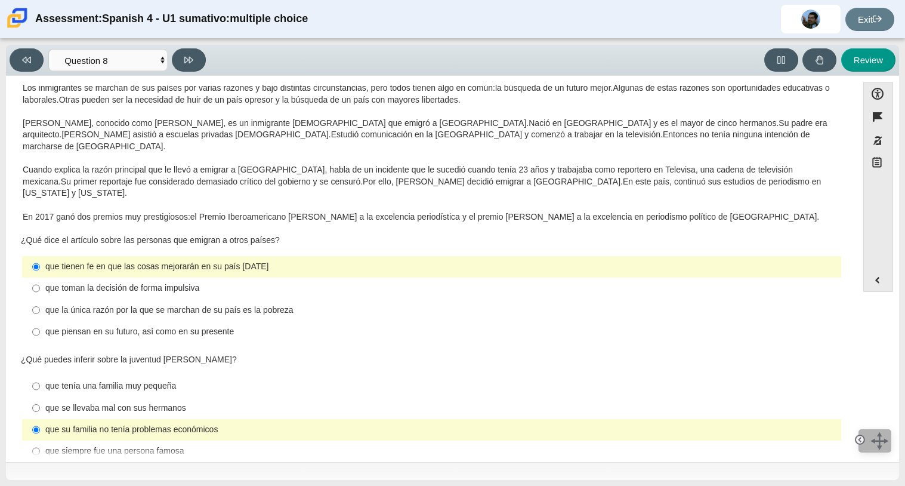
scroll to position [32, 0]
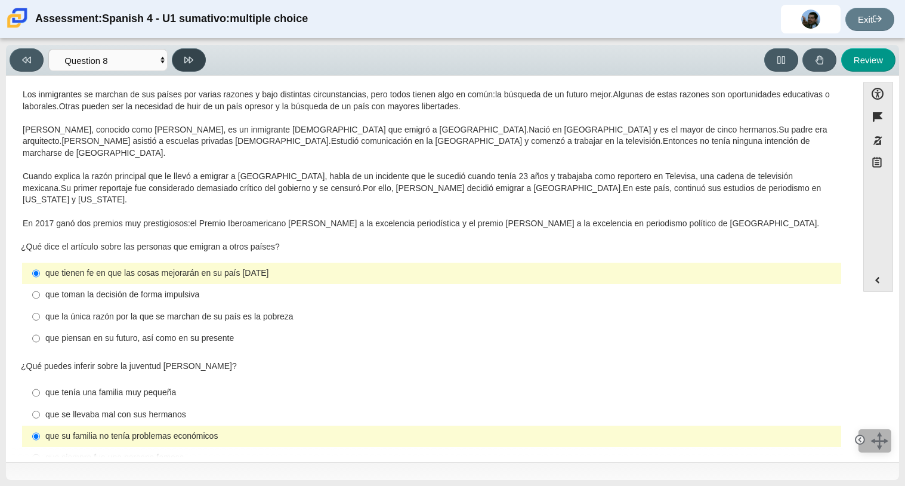
click at [195, 63] on button at bounding box center [189, 59] width 34 height 23
select select "review"
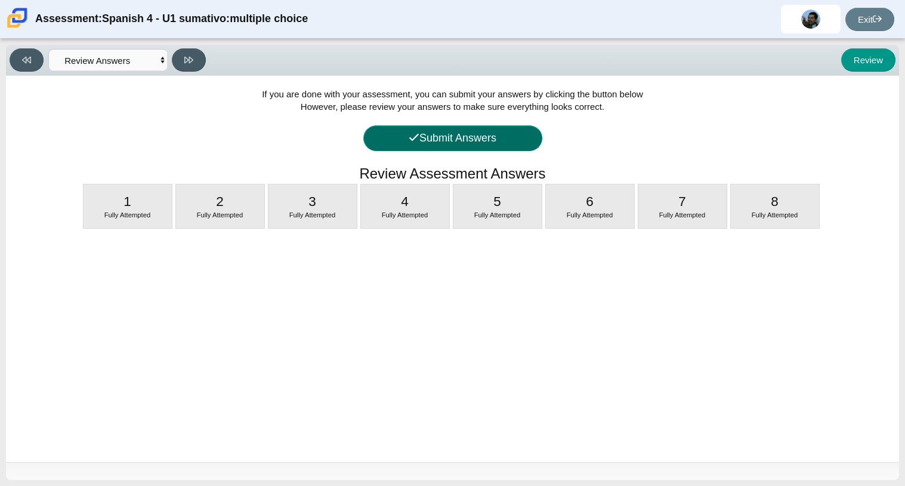
click at [458, 142] on button "Submit Answers" at bounding box center [452, 138] width 179 height 26
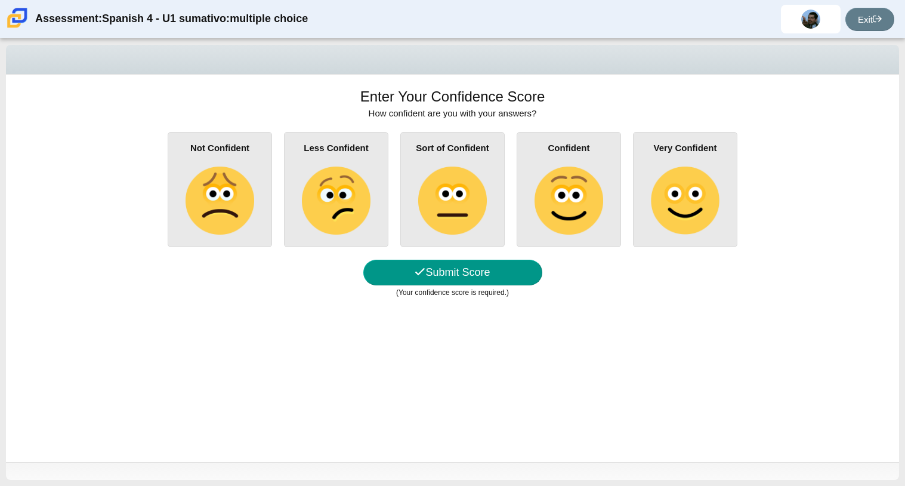
click at [567, 183] on img at bounding box center [569, 200] width 68 height 68
click at [0, 0] on input "Confident" at bounding box center [0, 0] width 0 height 0
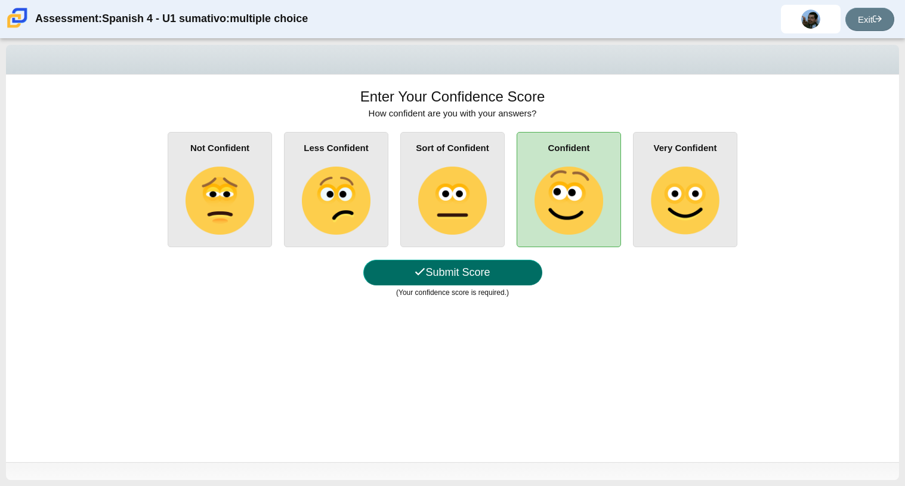
click at [453, 273] on button "Submit Score" at bounding box center [452, 273] width 179 height 26
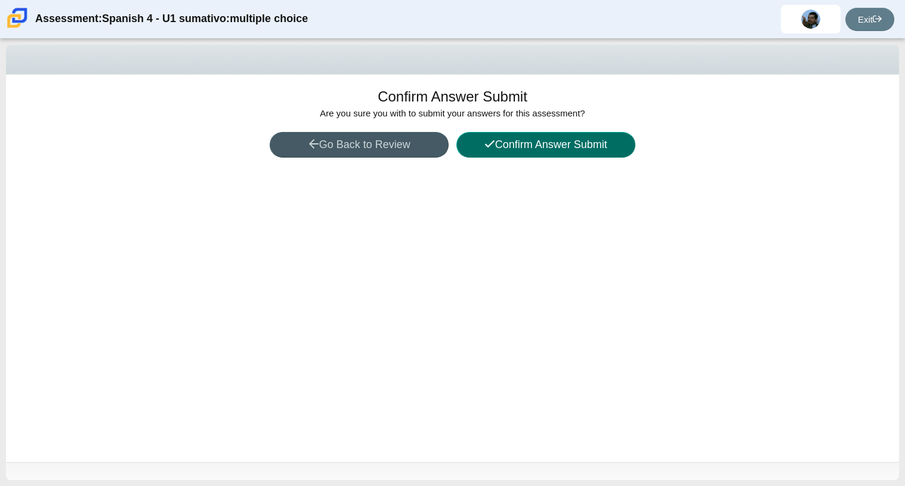
click at [504, 153] on button "Confirm Answer Submit" at bounding box center [545, 145] width 179 height 26
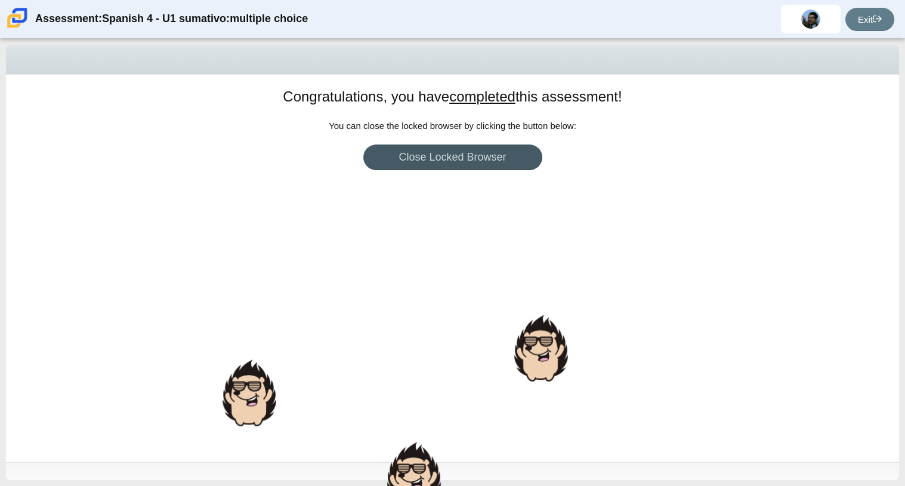
click at [221, 237] on div "Congratulations, you have completed this assessment! You can return to your das…" at bounding box center [452, 268] width 893 height 387
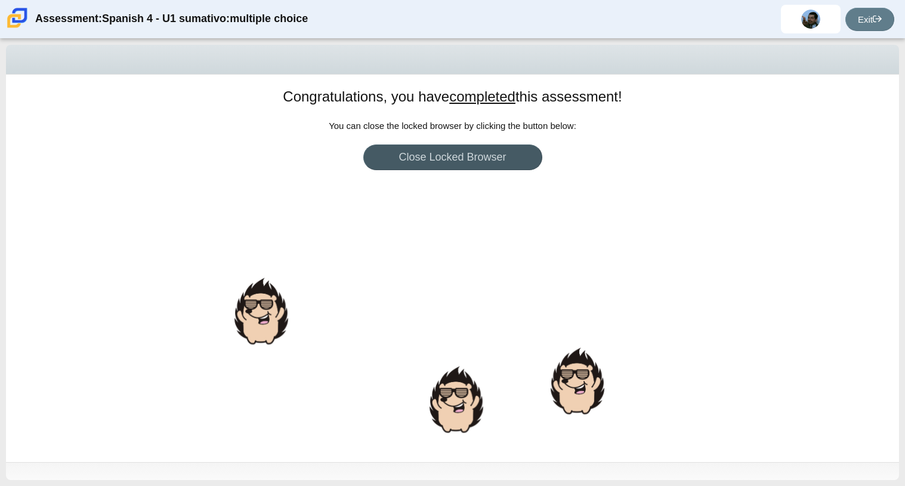
click at [569, 270] on div "Congratulations, you have completed this assessment! You can return to your das…" at bounding box center [452, 268] width 893 height 387
